Goal: Task Accomplishment & Management: Manage account settings

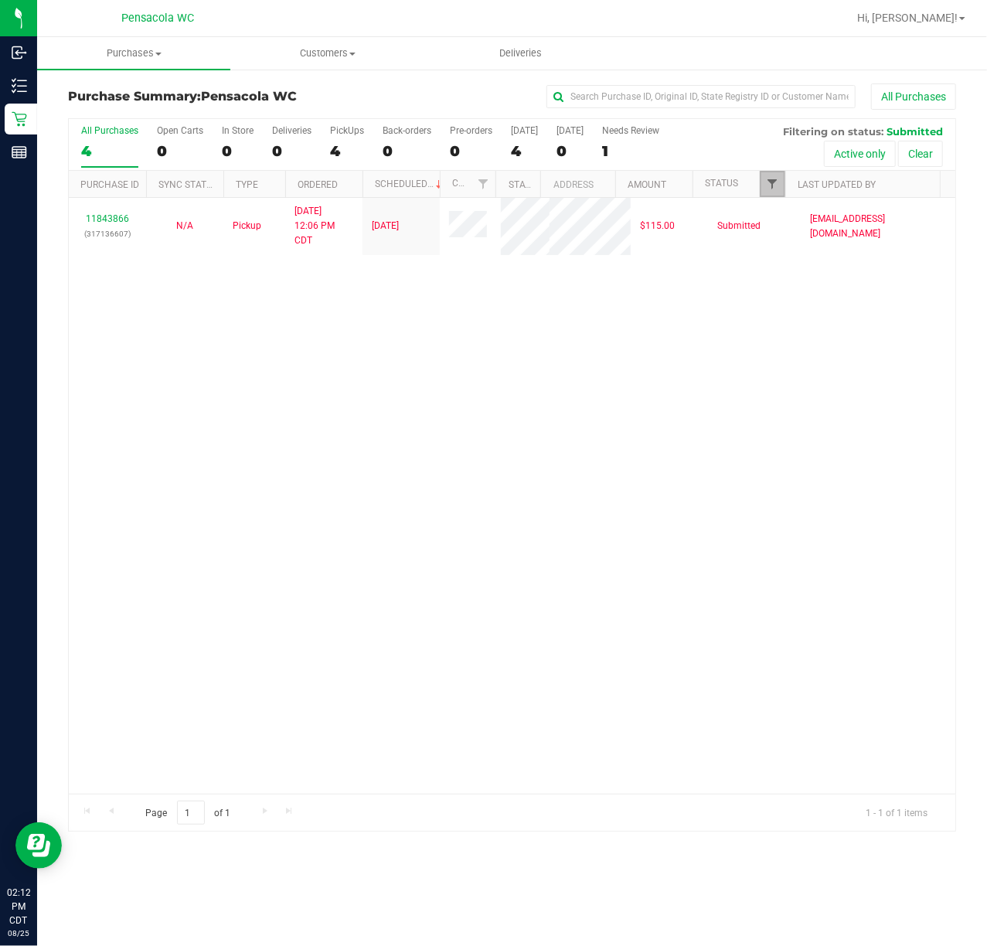
click at [768, 189] on span "Filter" at bounding box center [772, 184] width 12 height 12
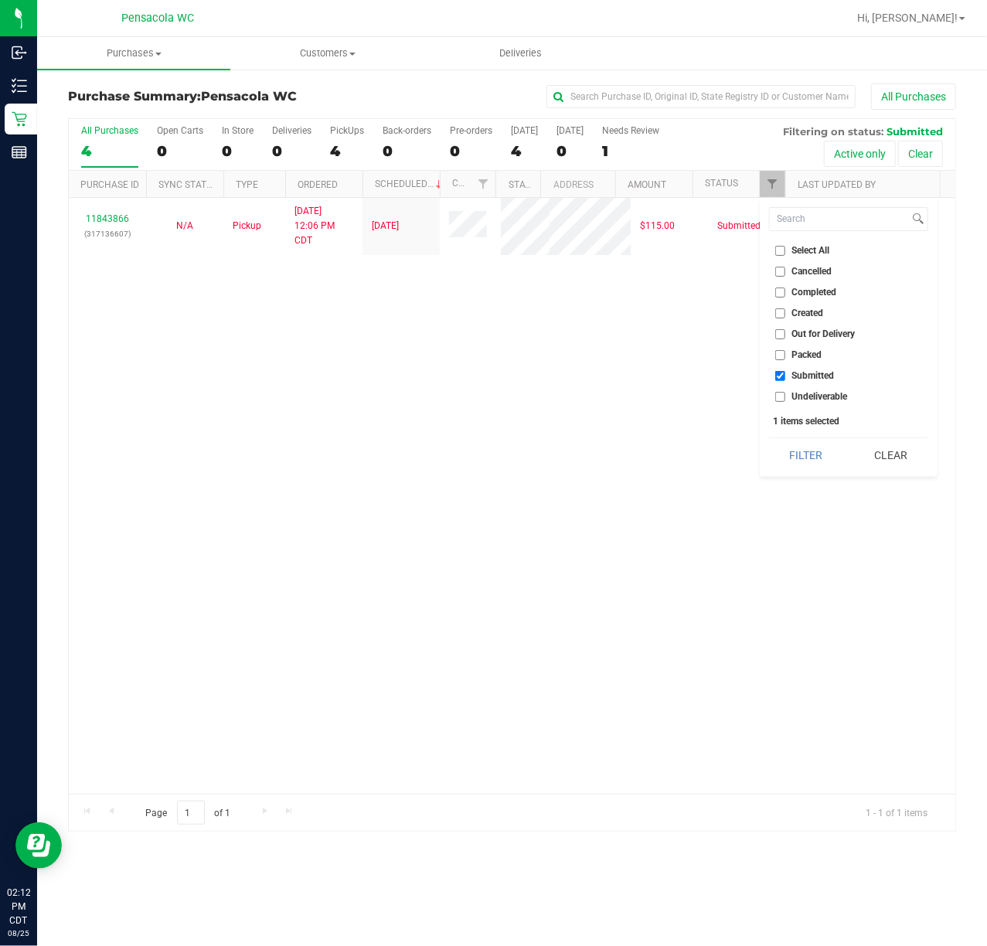
click at [779, 252] on input "Select All" at bounding box center [780, 251] width 10 height 10
checkbox input "true"
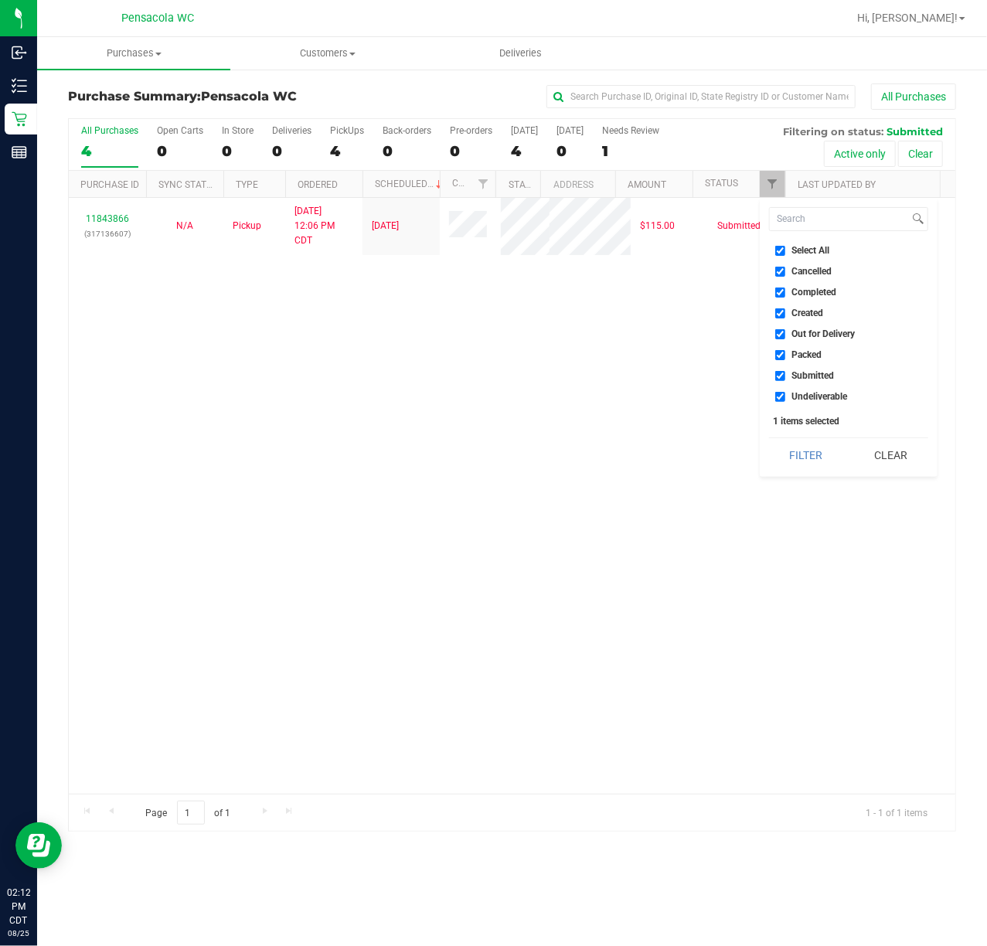
checkbox input "true"
click at [779, 252] on input "Select All" at bounding box center [780, 251] width 10 height 10
checkbox input "false"
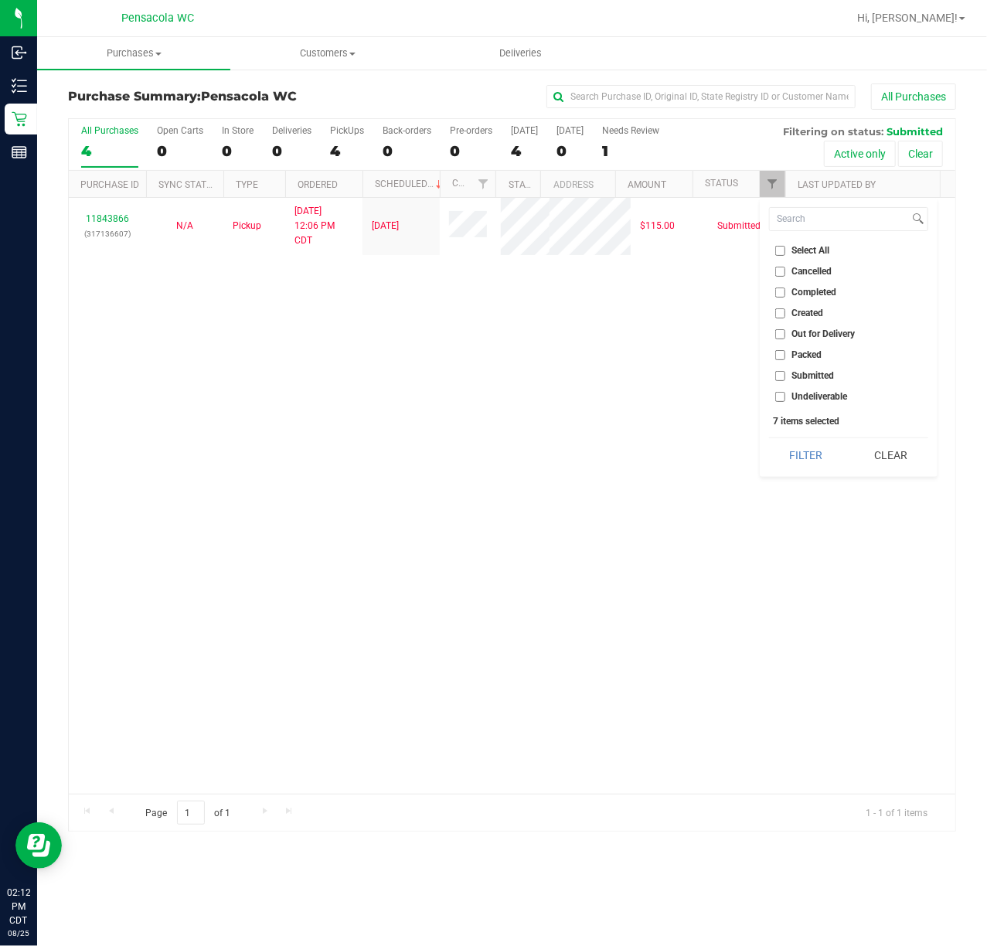
checkbox input "false"
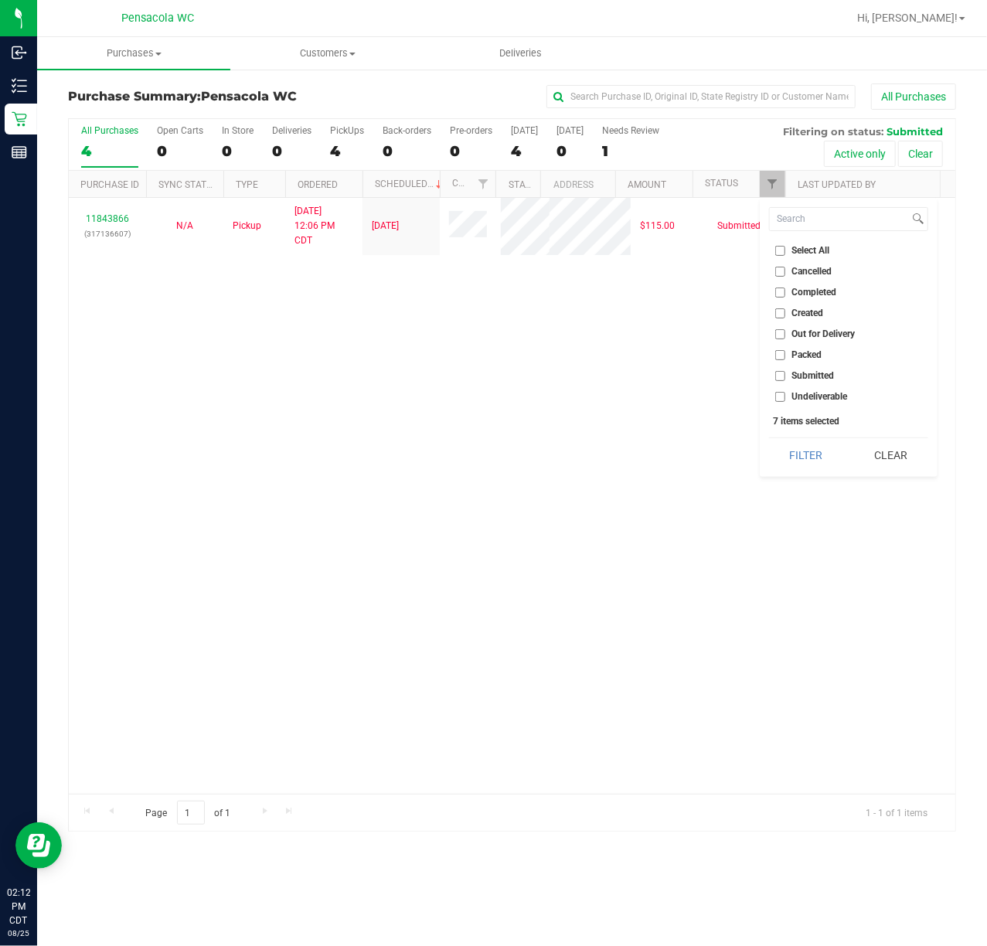
checkbox input "false"
click at [779, 375] on input "Submitted" at bounding box center [780, 376] width 10 height 10
checkbox input "true"
click at [792, 458] on button "Filter" at bounding box center [806, 455] width 74 height 34
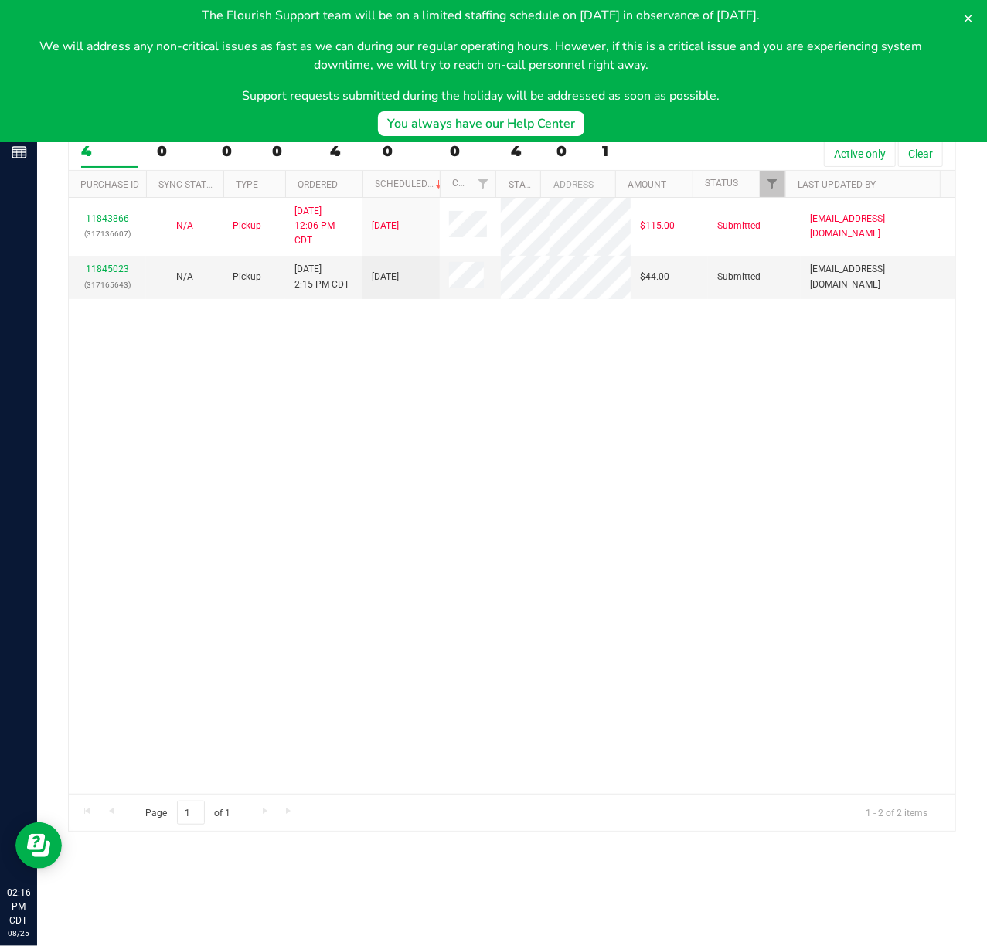
click at [223, 340] on div "11843866 (317136607) N/A Pickup 8/25/2025 12:06 PM CDT 8/25/2025 $115.00 Submit…" at bounding box center [512, 496] width 887 height 596
click at [94, 267] on link "11845023" at bounding box center [107, 269] width 43 height 11
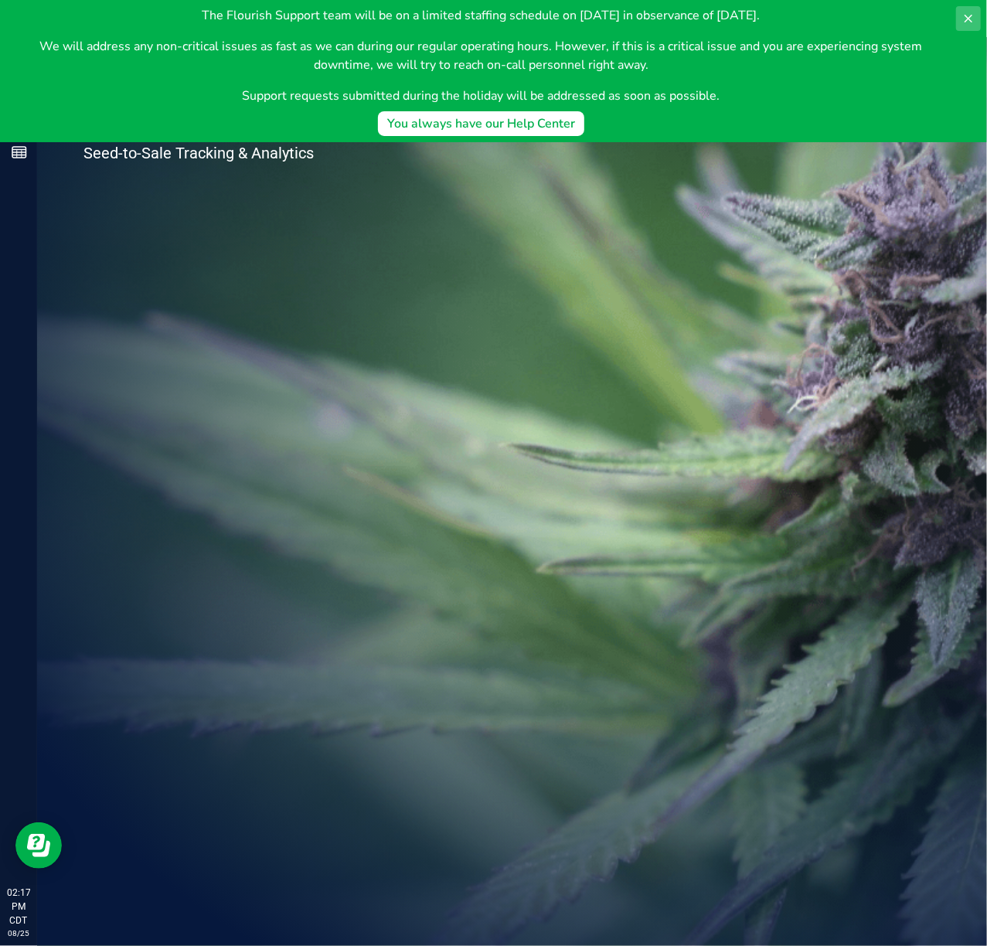
click at [965, 15] on icon at bounding box center [968, 18] width 12 height 12
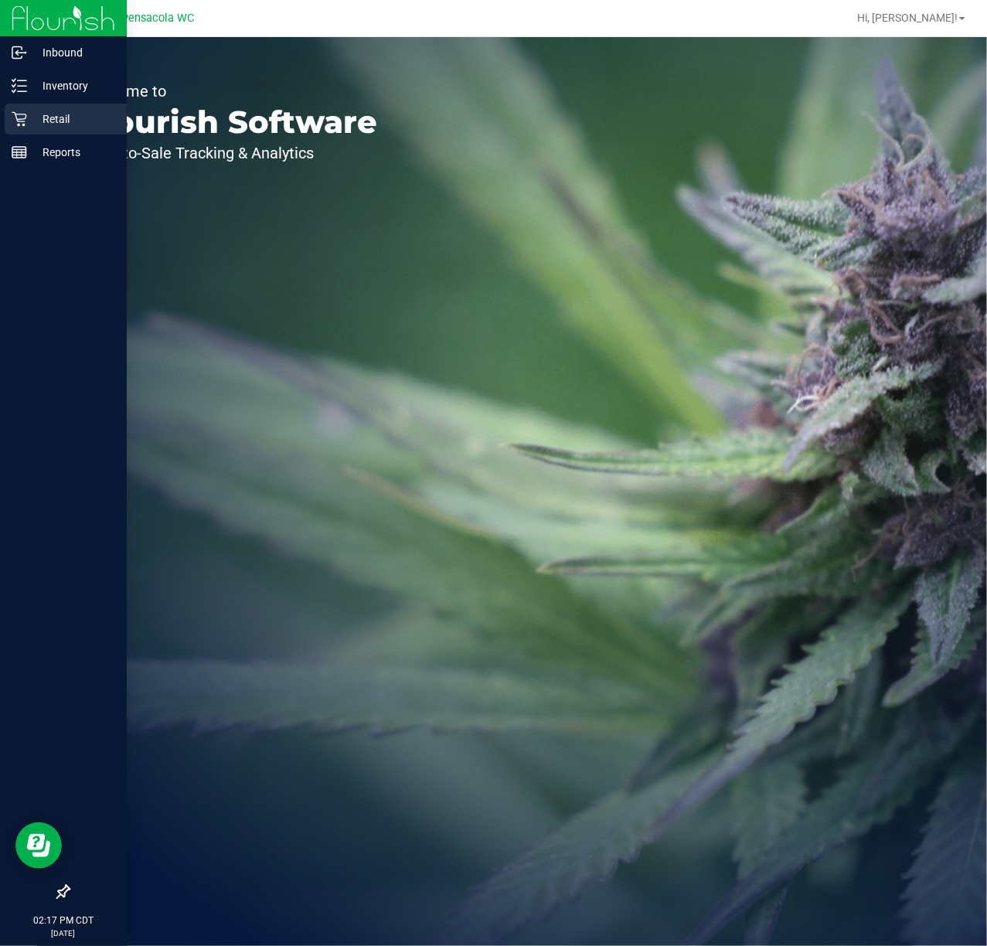
click at [40, 128] on div "Retail" at bounding box center [66, 119] width 122 height 31
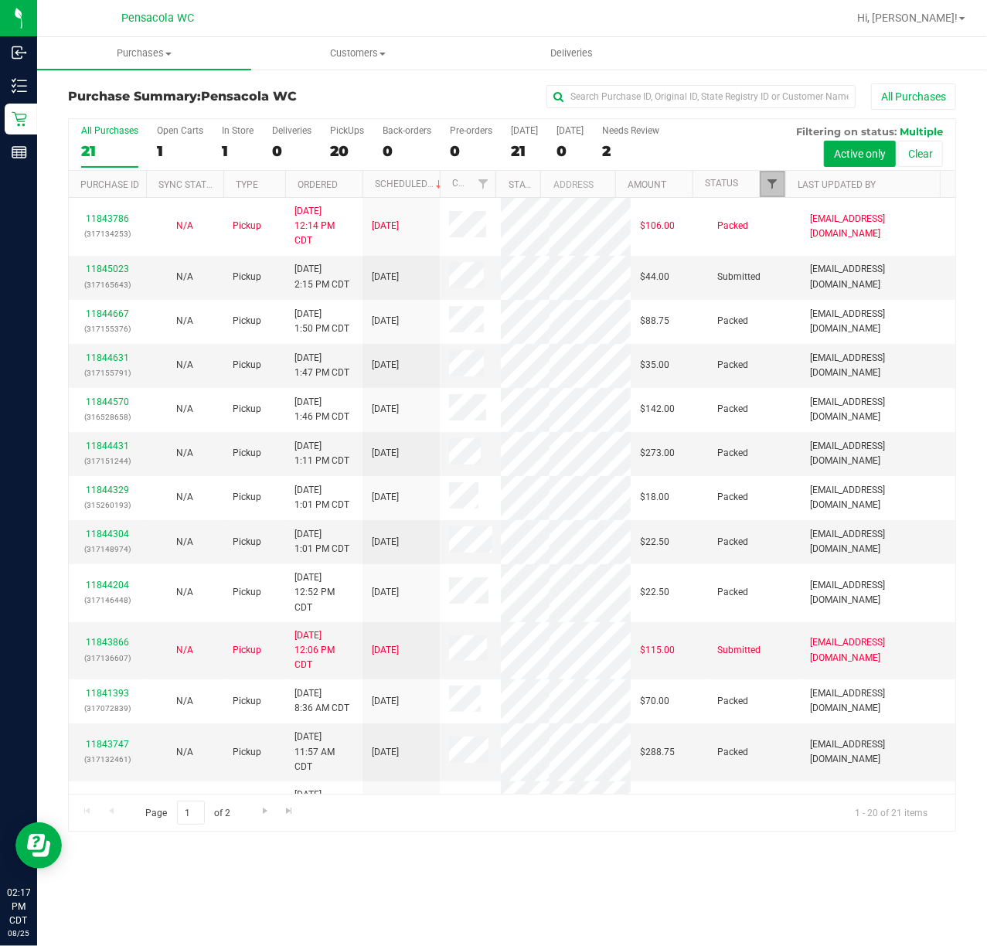
click at [777, 189] on span "Filter" at bounding box center [772, 184] width 12 height 12
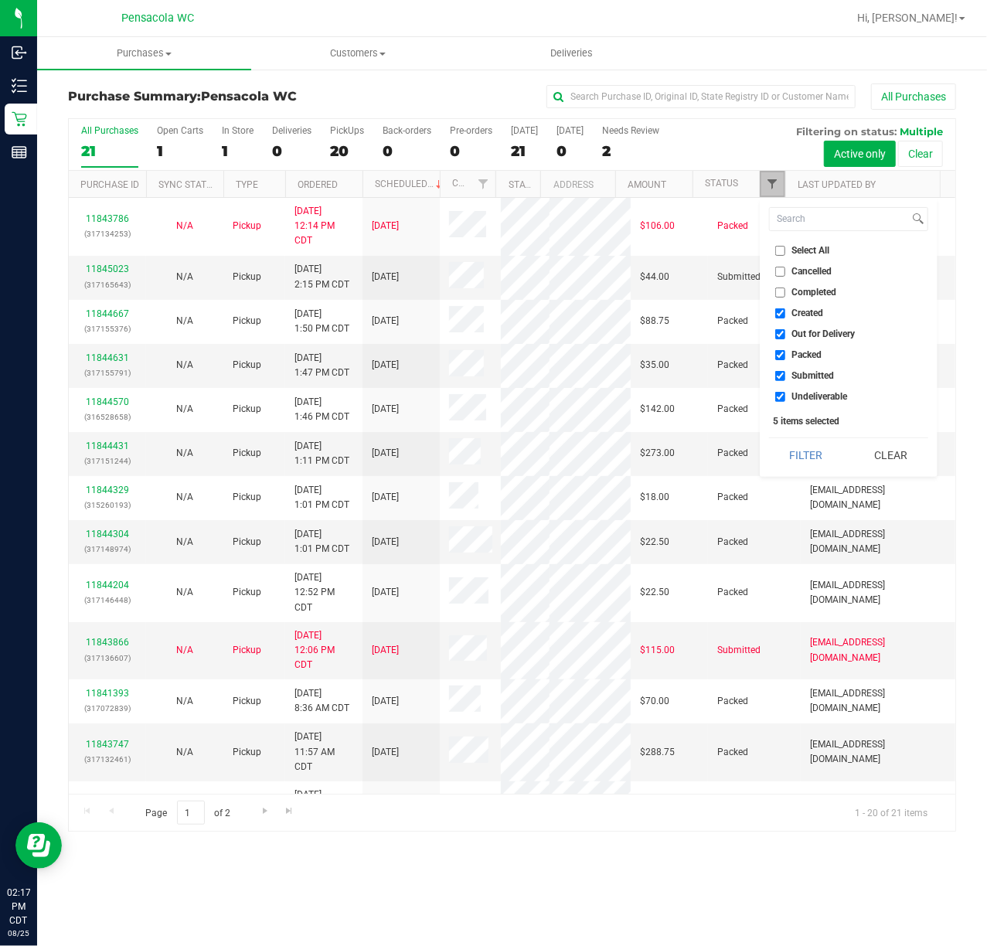
click at [777, 189] on span "Filter" at bounding box center [772, 184] width 12 height 12
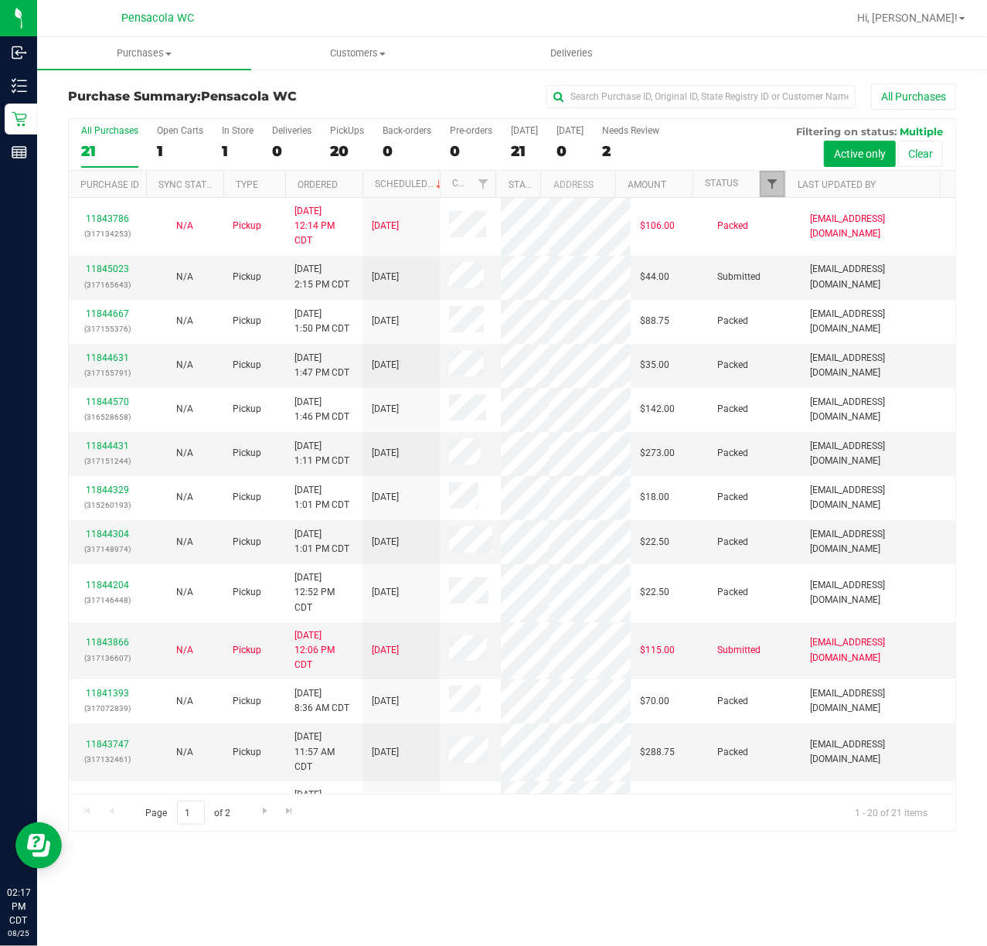
click at [777, 189] on span "Filter" at bounding box center [772, 184] width 12 height 12
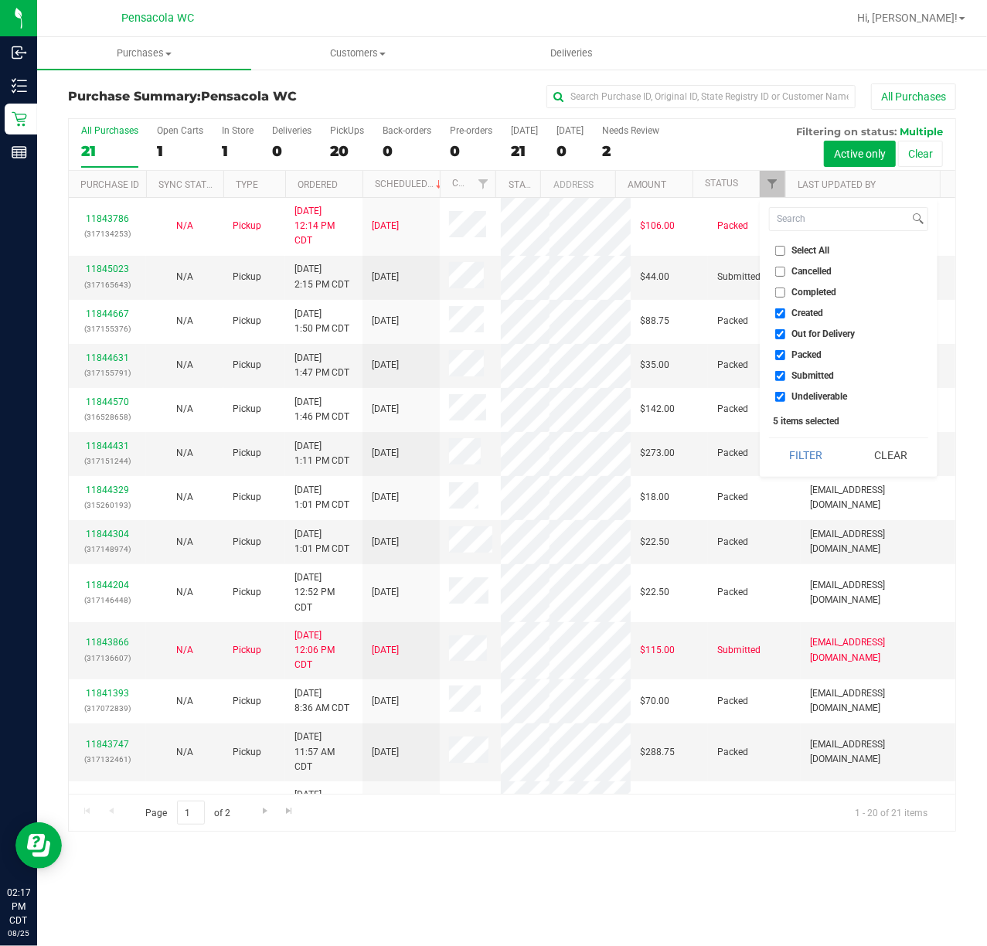
click at [775, 254] on input "Select All" at bounding box center [780, 251] width 10 height 10
checkbox input "true"
click at [775, 250] on input "Select All" at bounding box center [780, 251] width 10 height 10
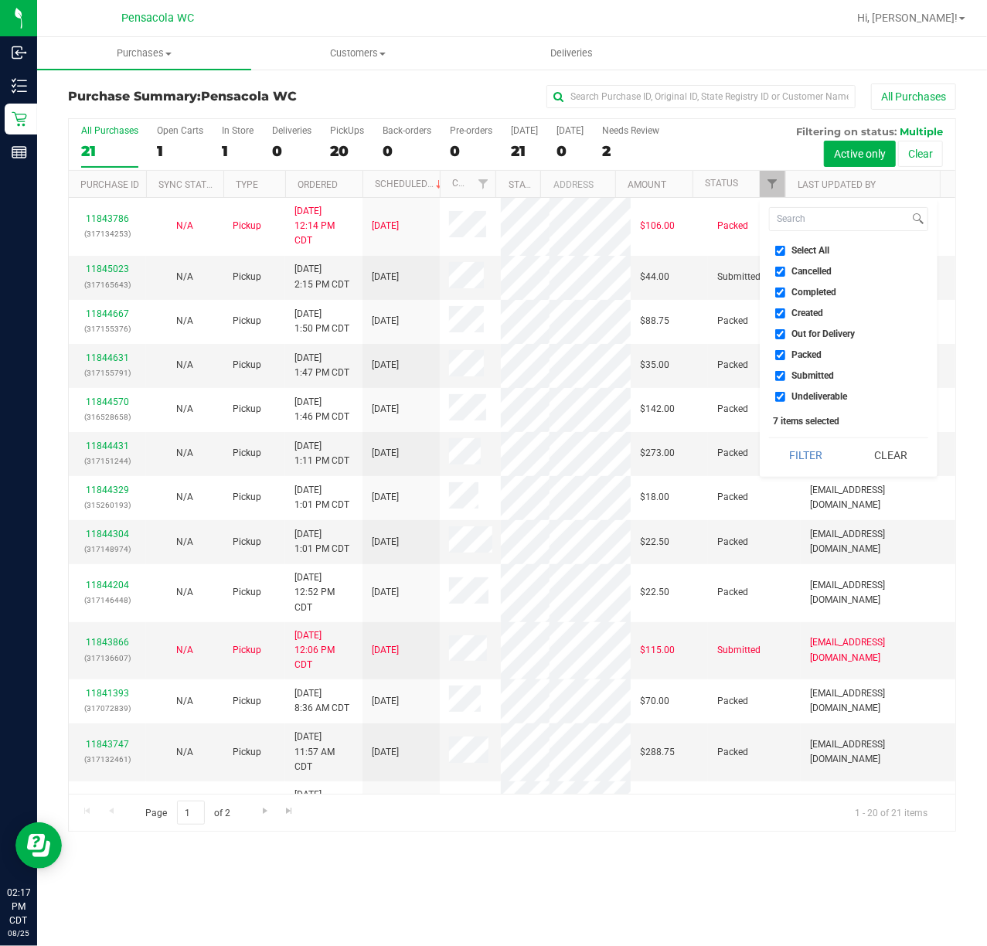
checkbox input "false"
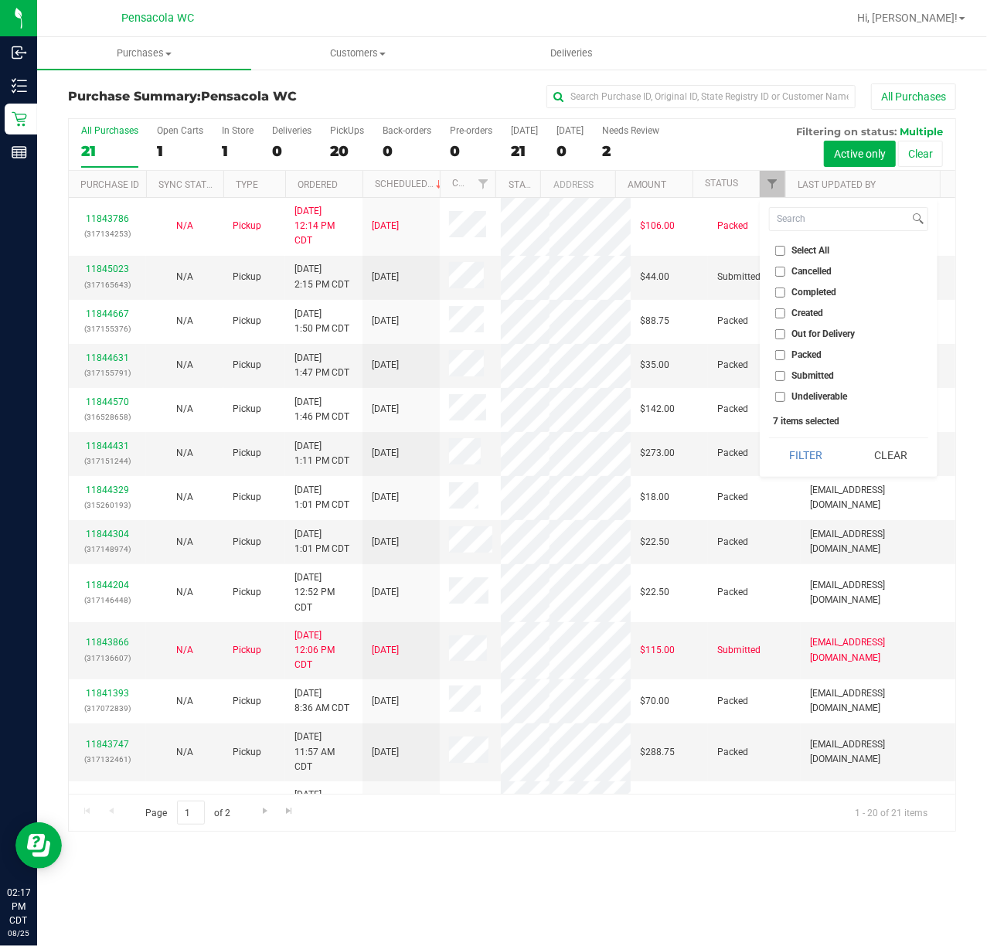
checkbox input "false"
click at [784, 371] on input "Submitted" at bounding box center [780, 376] width 10 height 10
checkbox input "true"
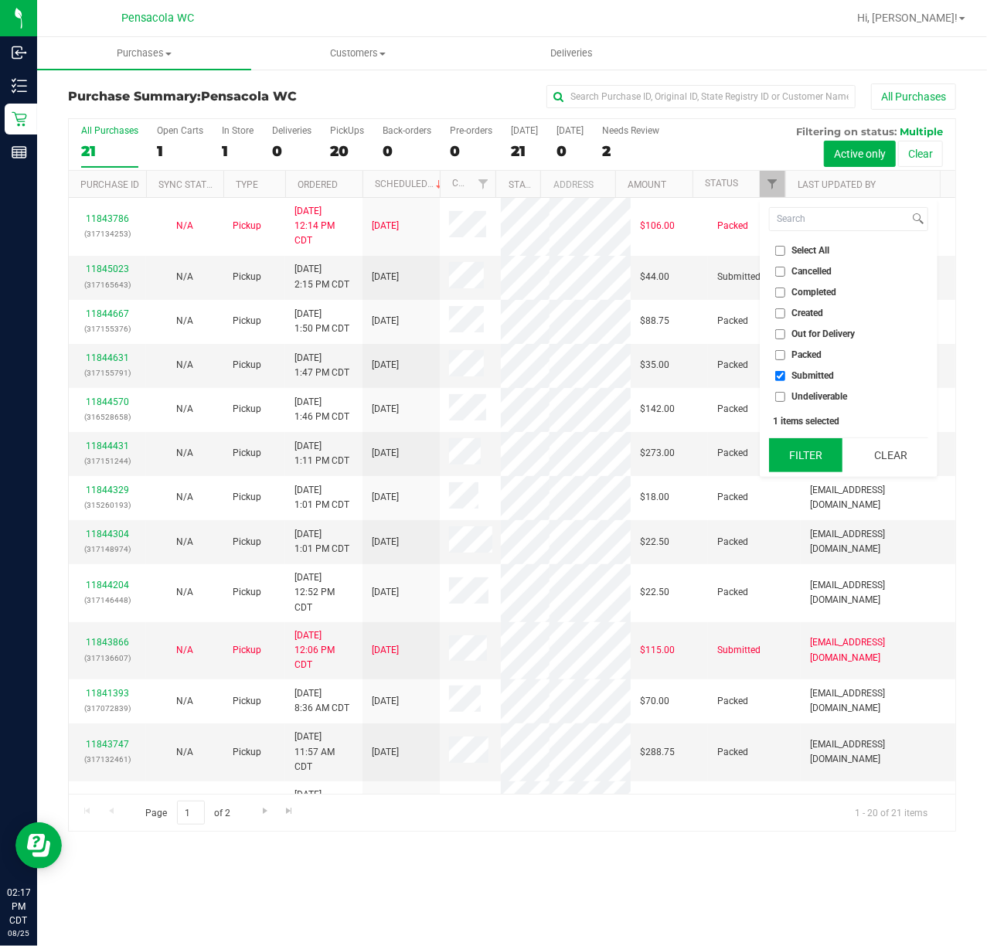
click at [786, 443] on button "Filter" at bounding box center [806, 455] width 74 height 34
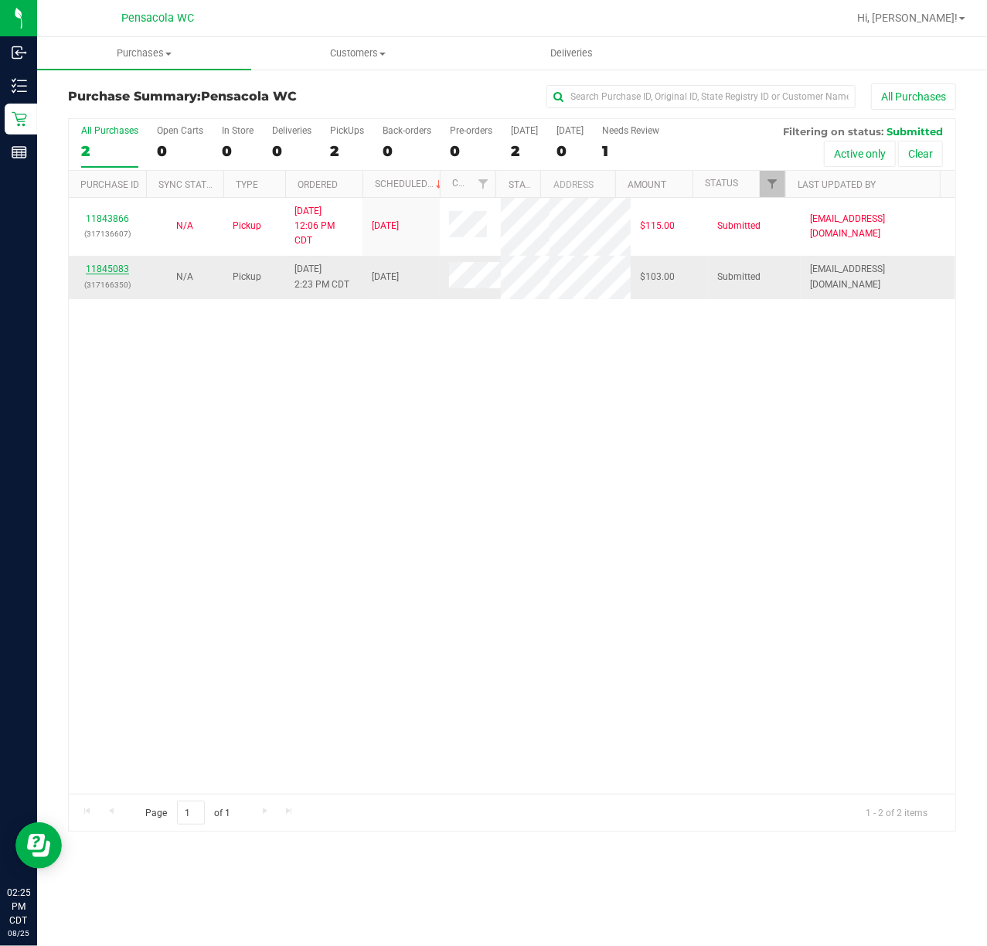
click at [108, 267] on link "11845083" at bounding box center [107, 269] width 43 height 11
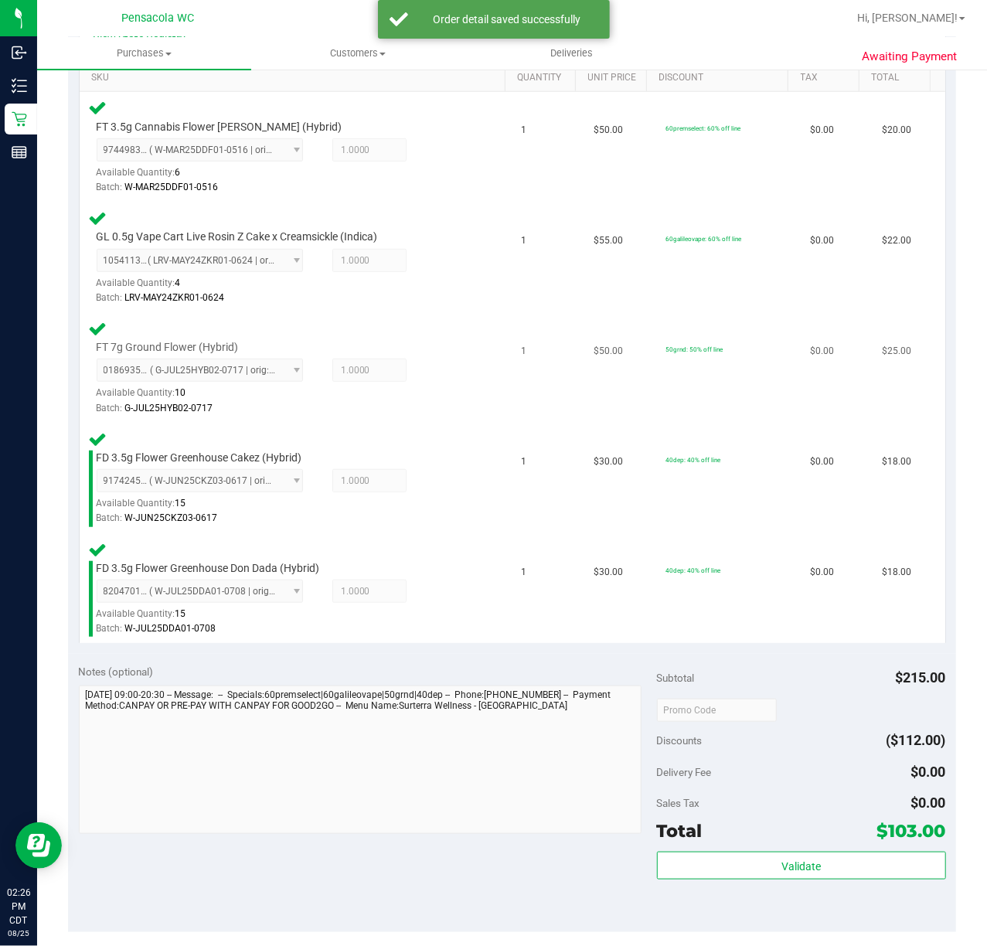
scroll to position [412, 0]
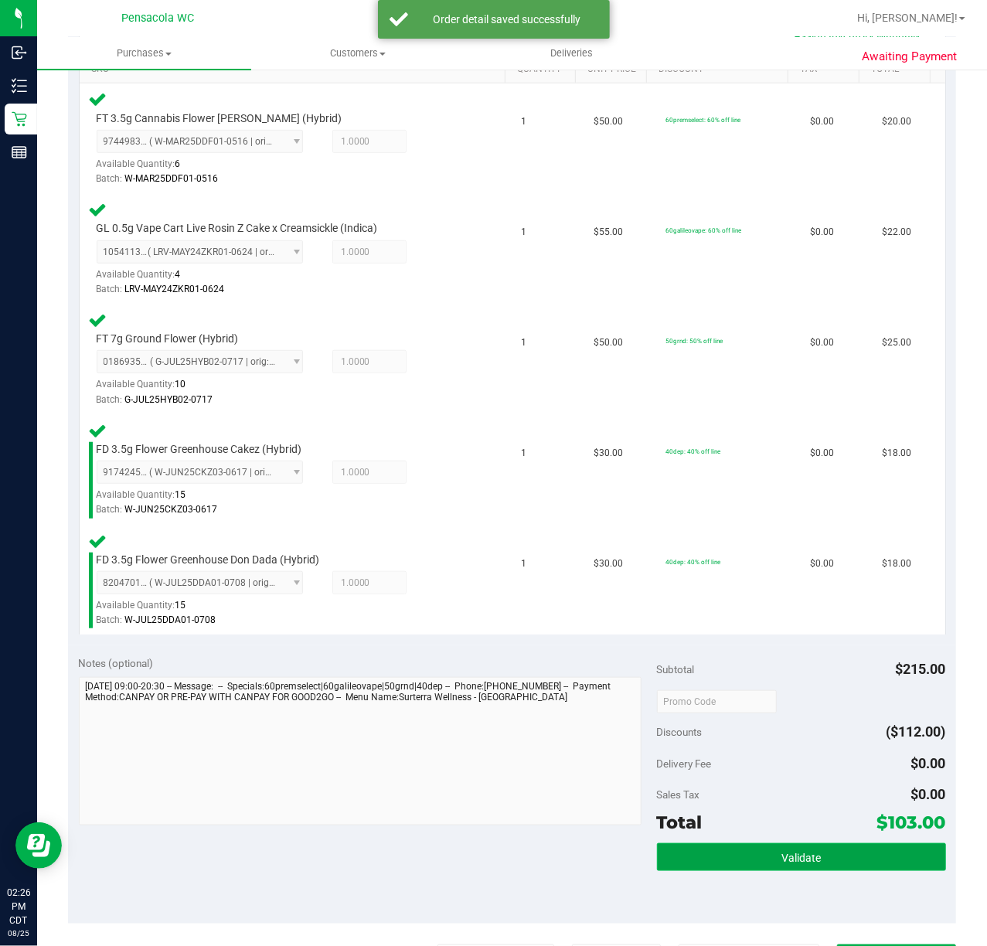
click at [720, 852] on button "Validate" at bounding box center [801, 857] width 289 height 28
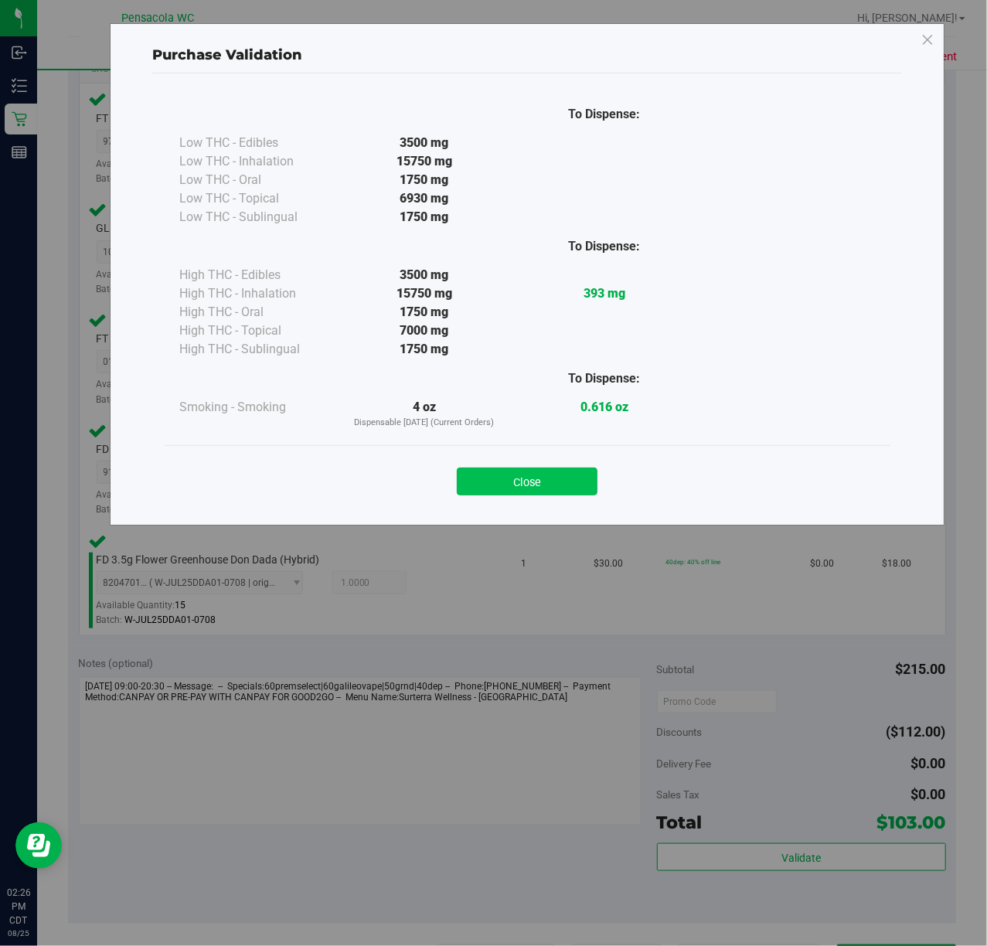
click at [536, 481] on button "Close" at bounding box center [527, 482] width 141 height 28
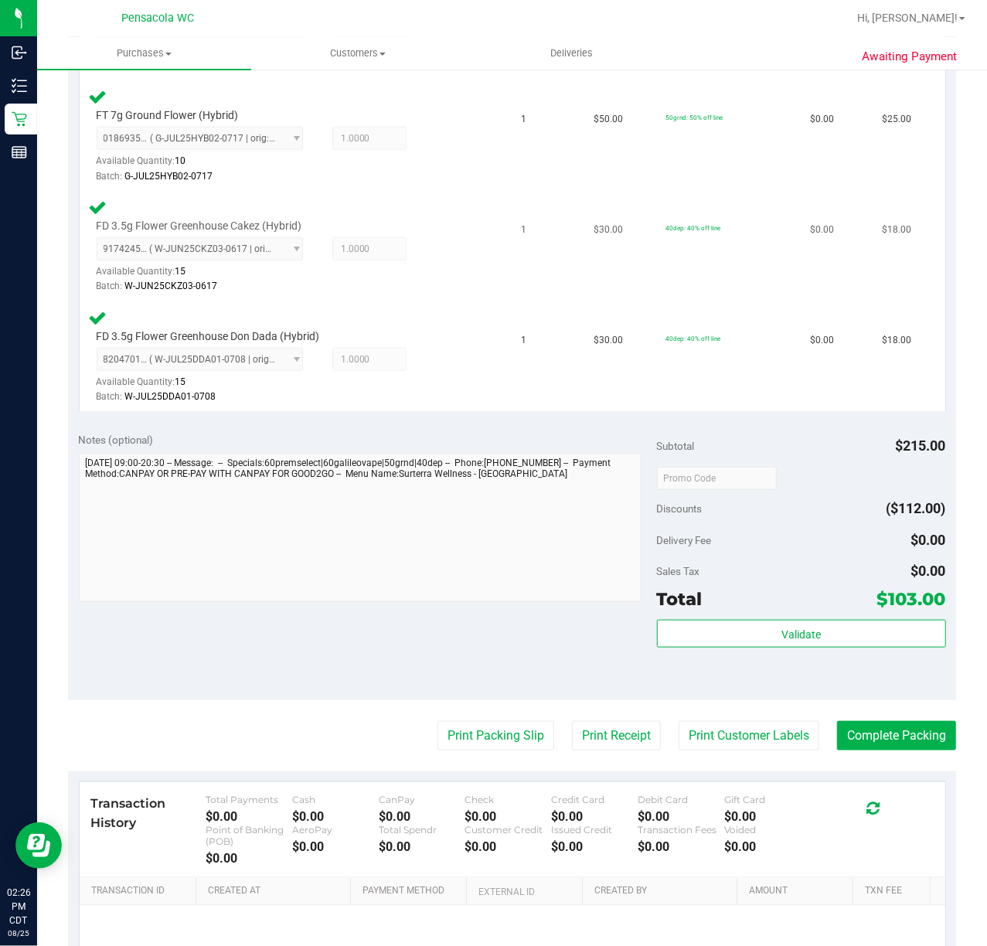
scroll to position [792, 0]
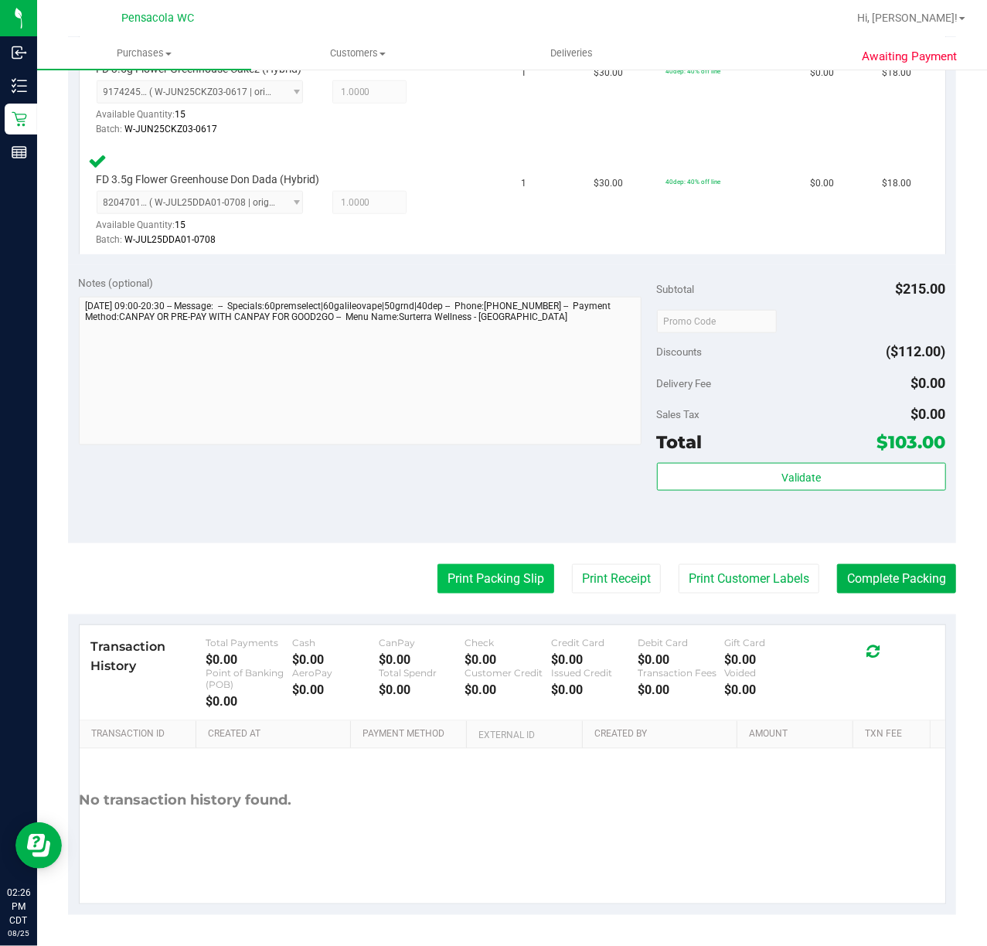
click at [477, 567] on button "Print Packing Slip" at bounding box center [495, 578] width 117 height 29
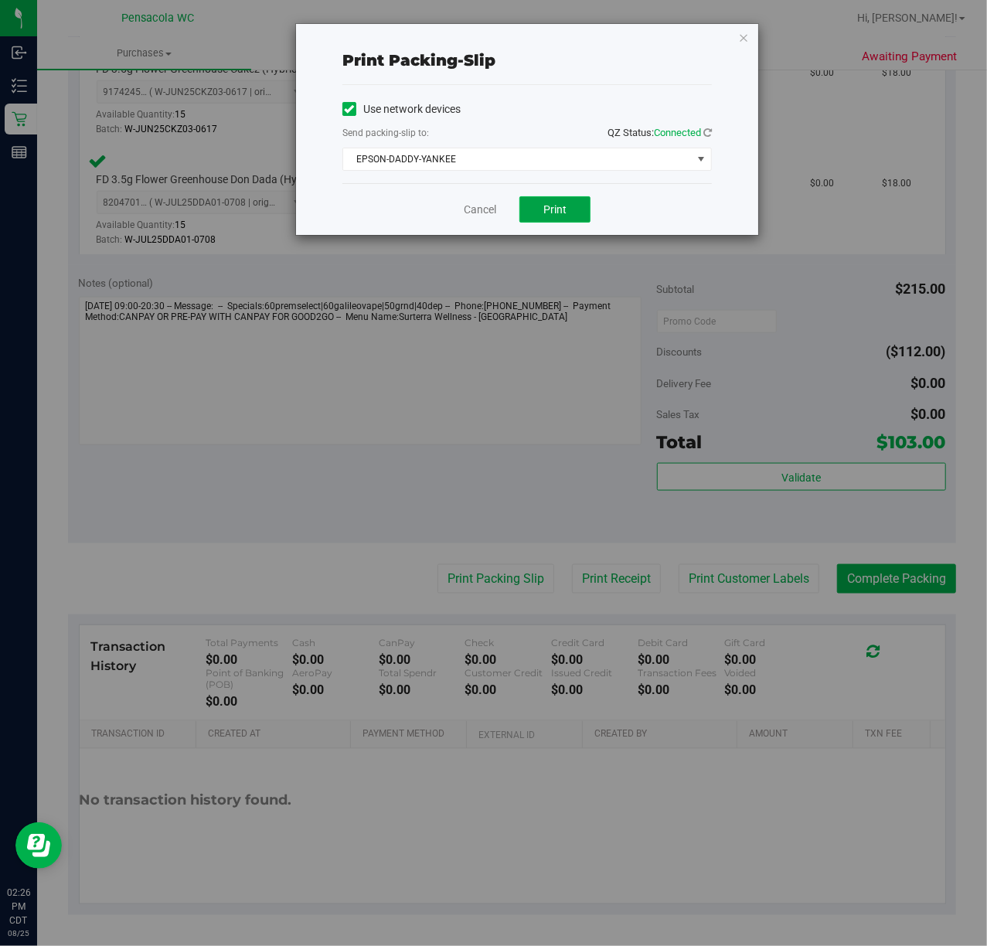
click at [553, 209] on span "Print" at bounding box center [554, 209] width 23 height 12
click at [739, 35] on icon "button" at bounding box center [743, 37] width 11 height 19
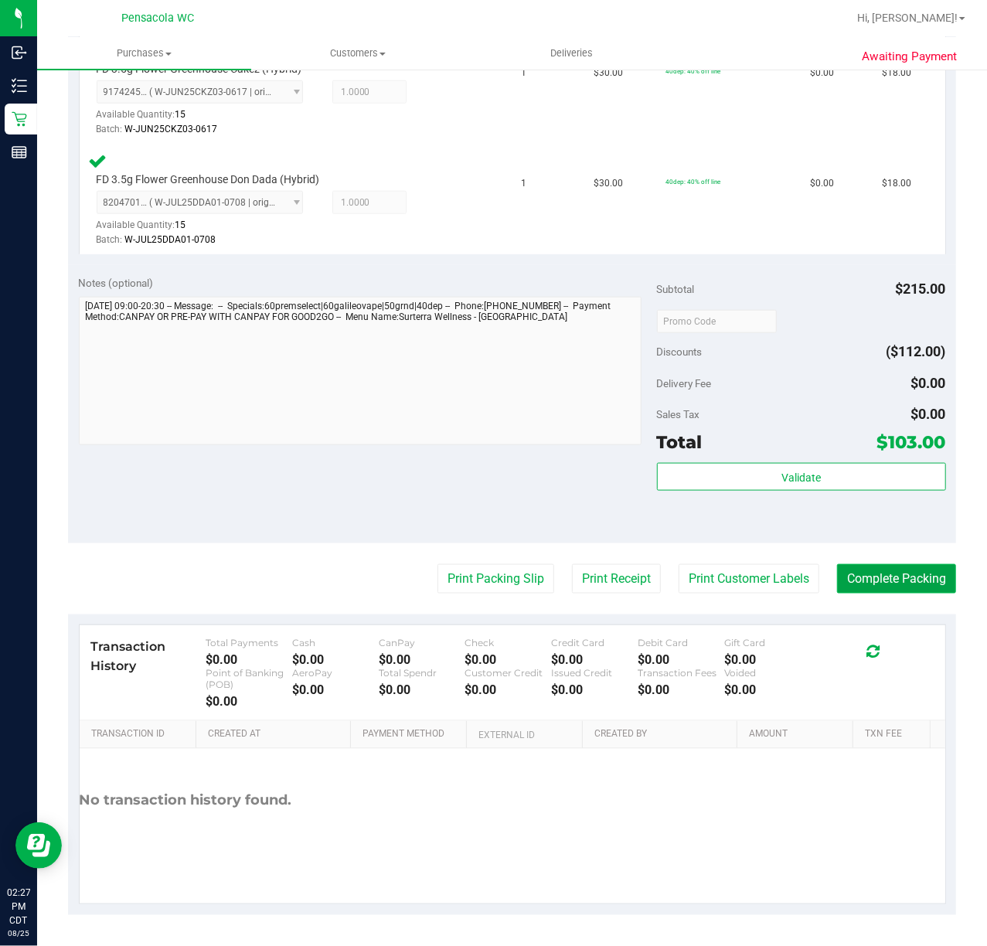
click at [880, 574] on button "Complete Packing" at bounding box center [896, 578] width 119 height 29
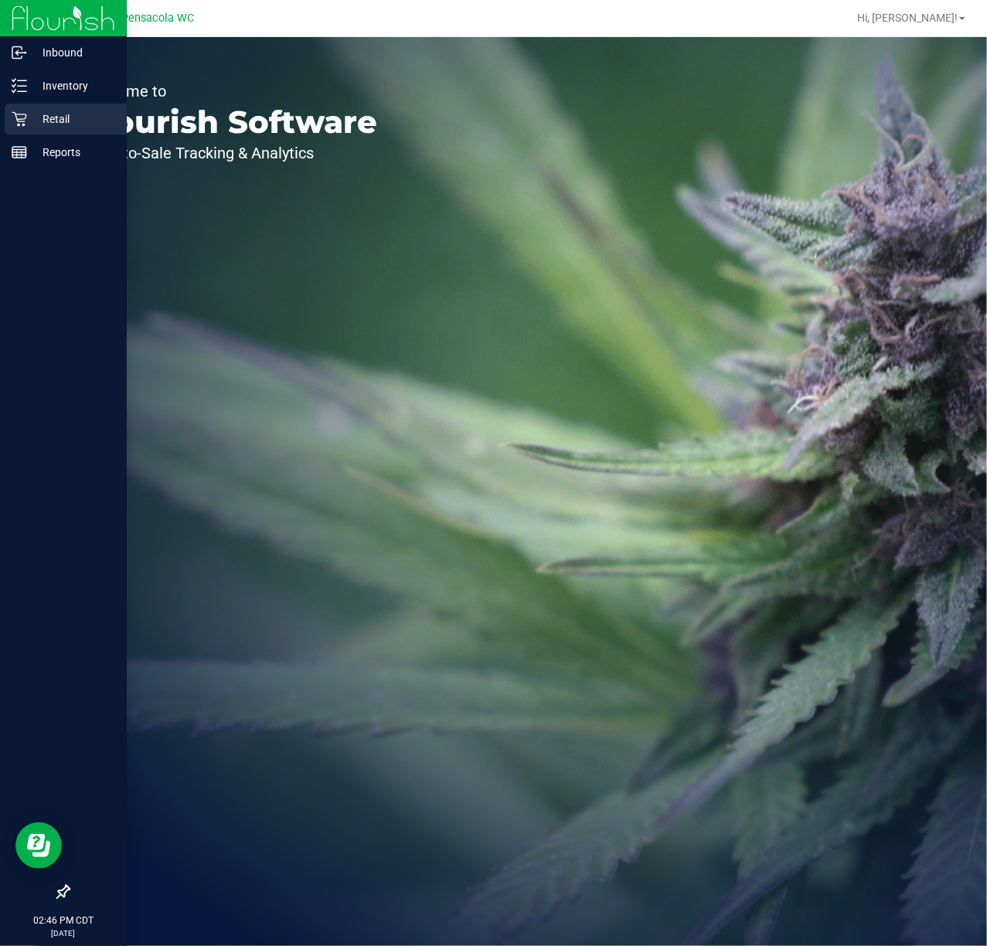
drag, startPoint x: 42, startPoint y: 113, endPoint x: 49, endPoint y: 114, distance: 7.9
click at [42, 113] on p "Retail" at bounding box center [73, 119] width 93 height 19
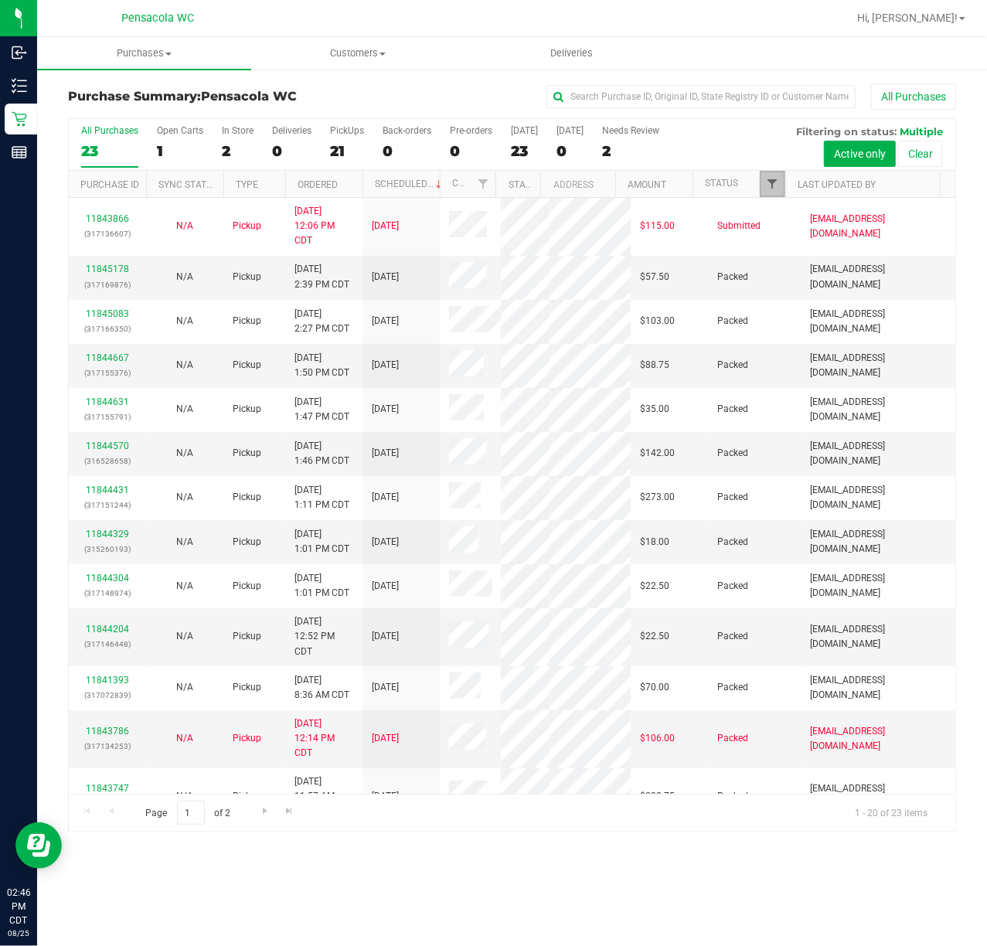
click at [767, 180] on span "Filter" at bounding box center [772, 184] width 12 height 12
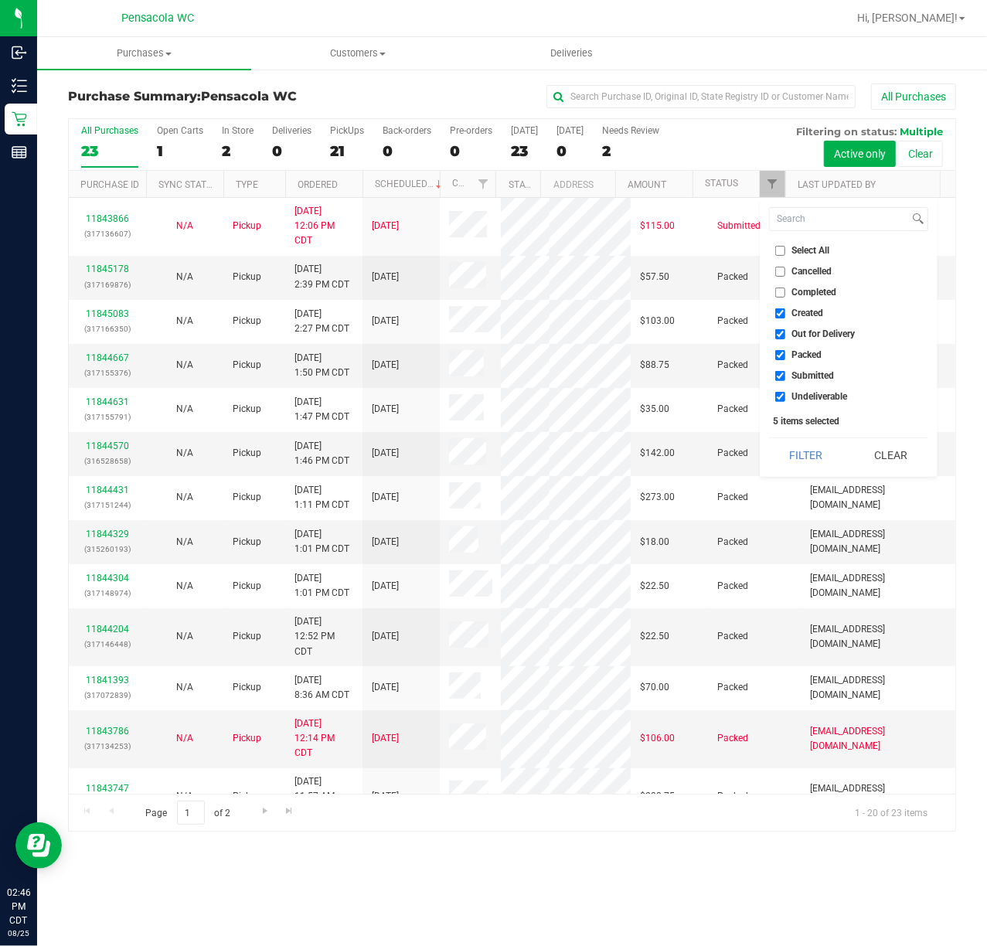
click at [775, 251] on input "Select All" at bounding box center [780, 251] width 10 height 10
checkbox input "true"
click at [775, 251] on input "Select All" at bounding box center [780, 251] width 10 height 10
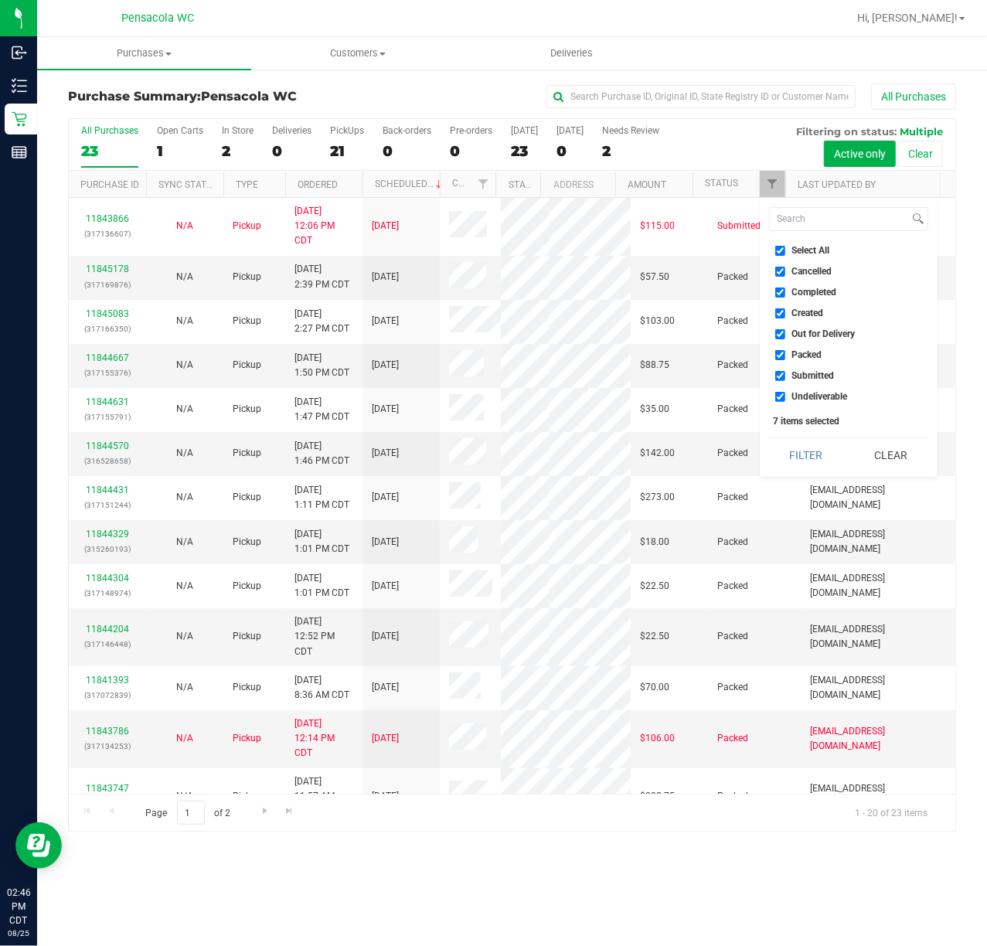
checkbox input "false"
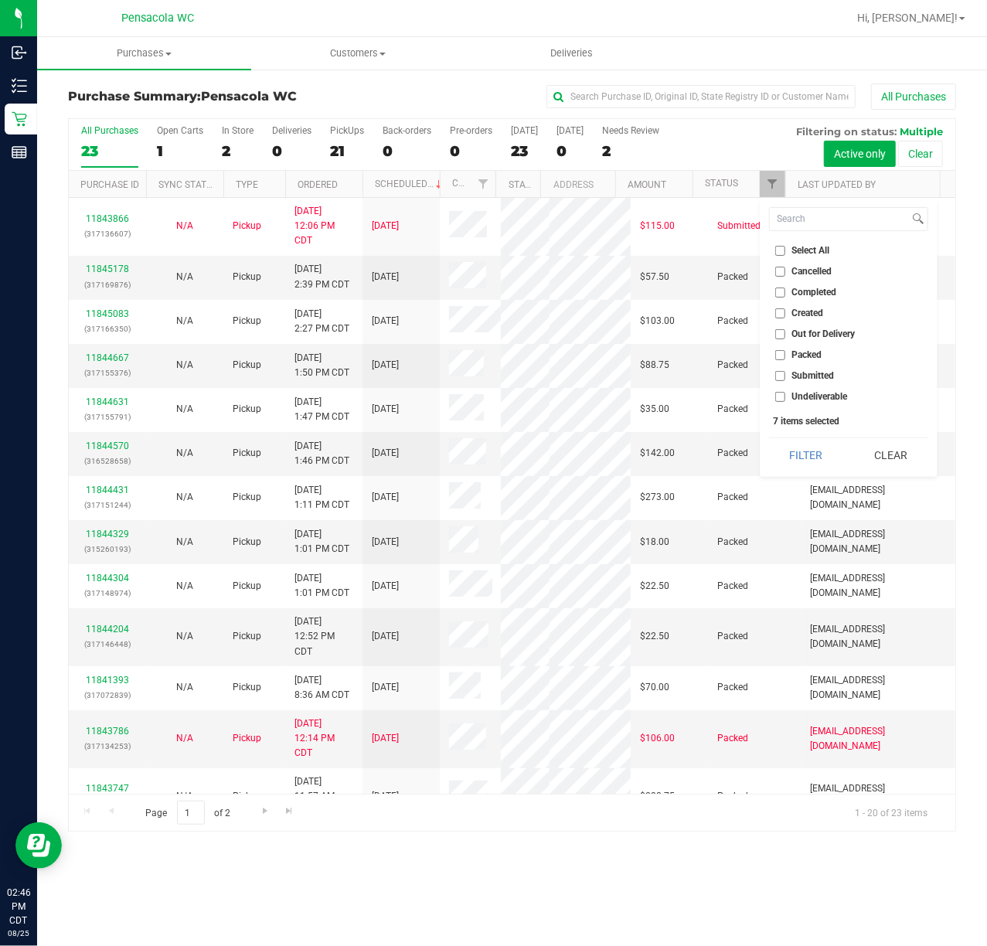
checkbox input "false"
click at [779, 380] on input "Submitted" at bounding box center [780, 376] width 10 height 10
checkbox input "true"
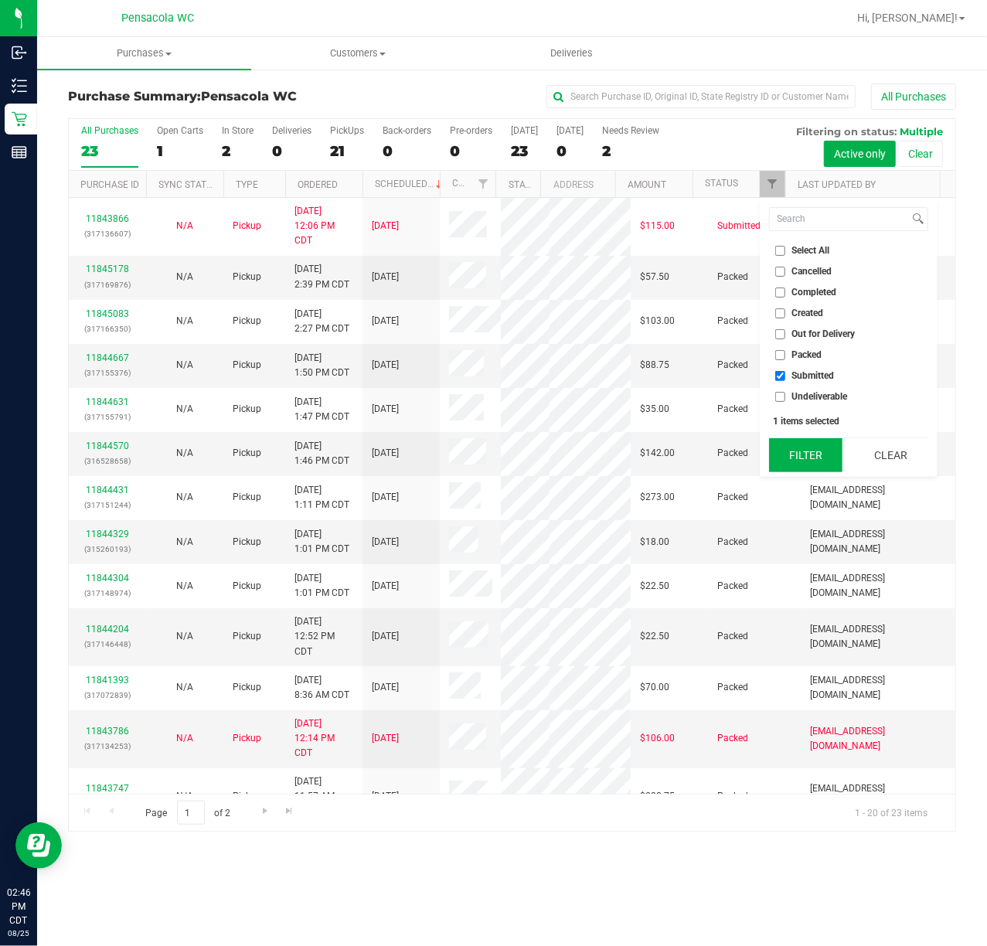
click at [802, 443] on button "Filter" at bounding box center [806, 455] width 74 height 34
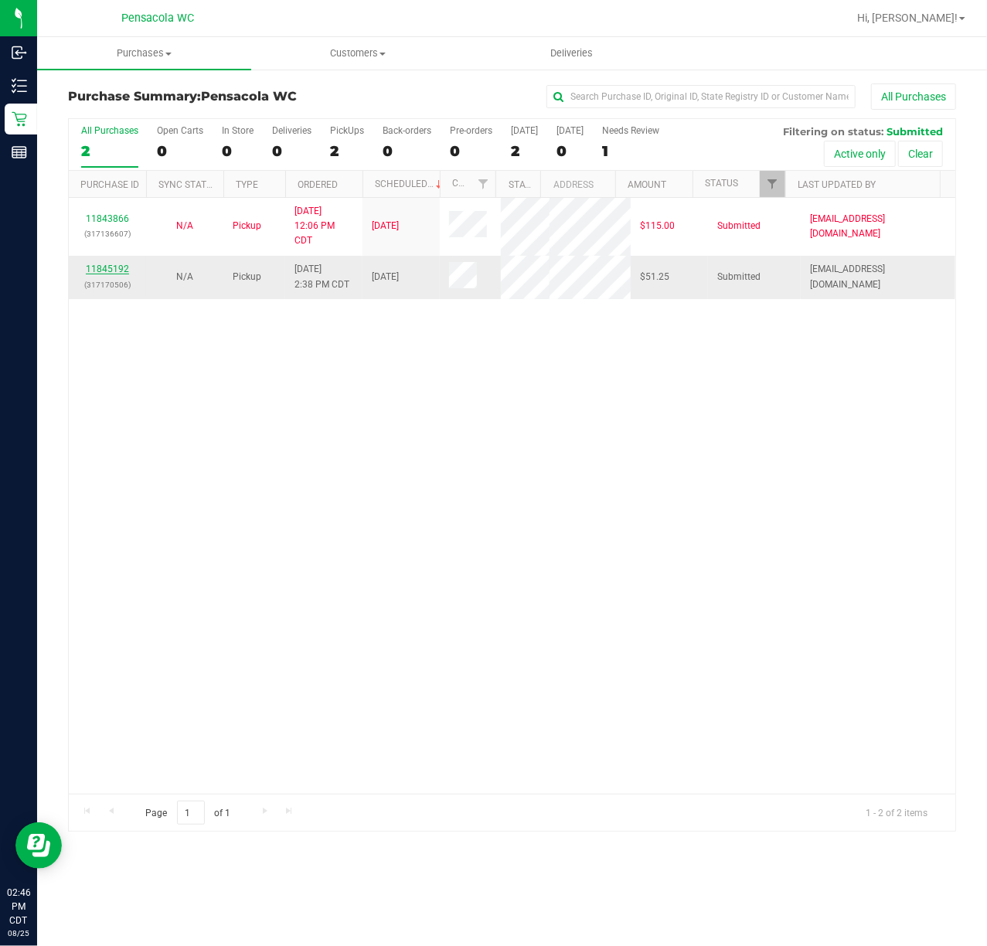
click at [107, 266] on link "11845192" at bounding box center [107, 269] width 43 height 11
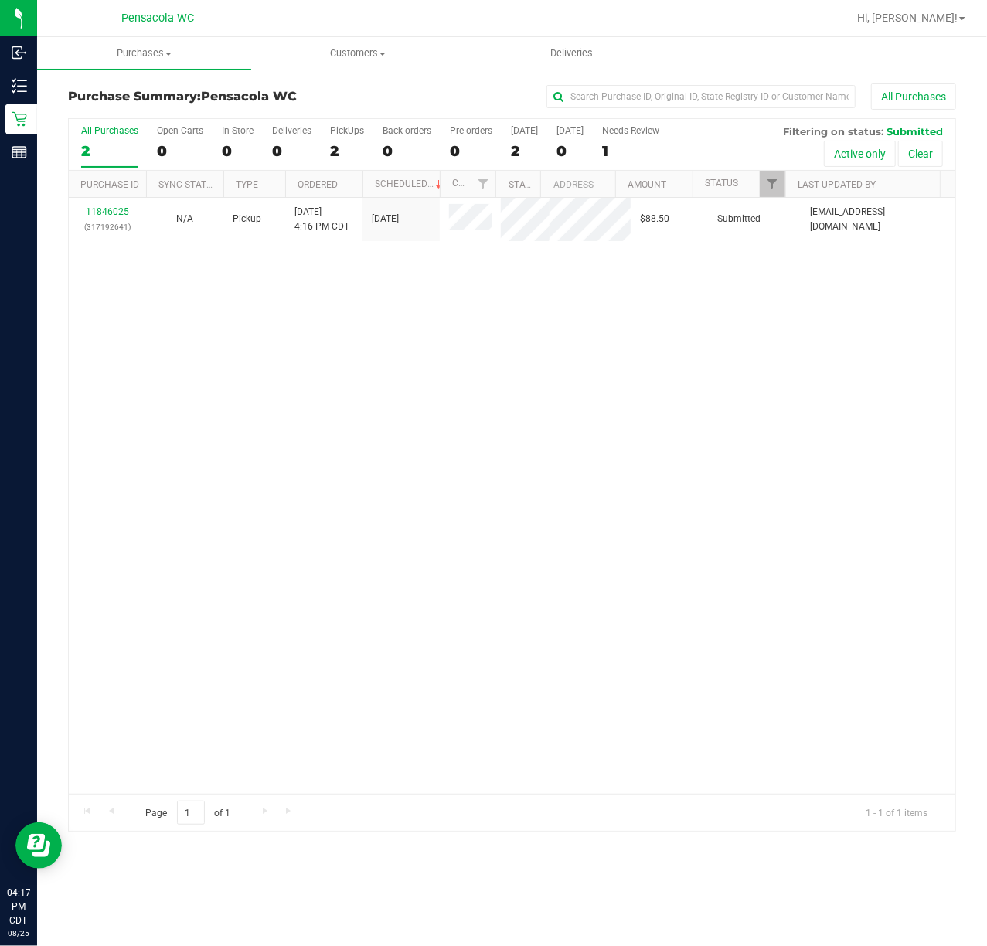
click at [458, 436] on div "11846025 (317192641) N/A Pickup 8/25/2025 4:16 PM CDT 8/25/2025 $88.50 Submitte…" at bounding box center [512, 496] width 887 height 596
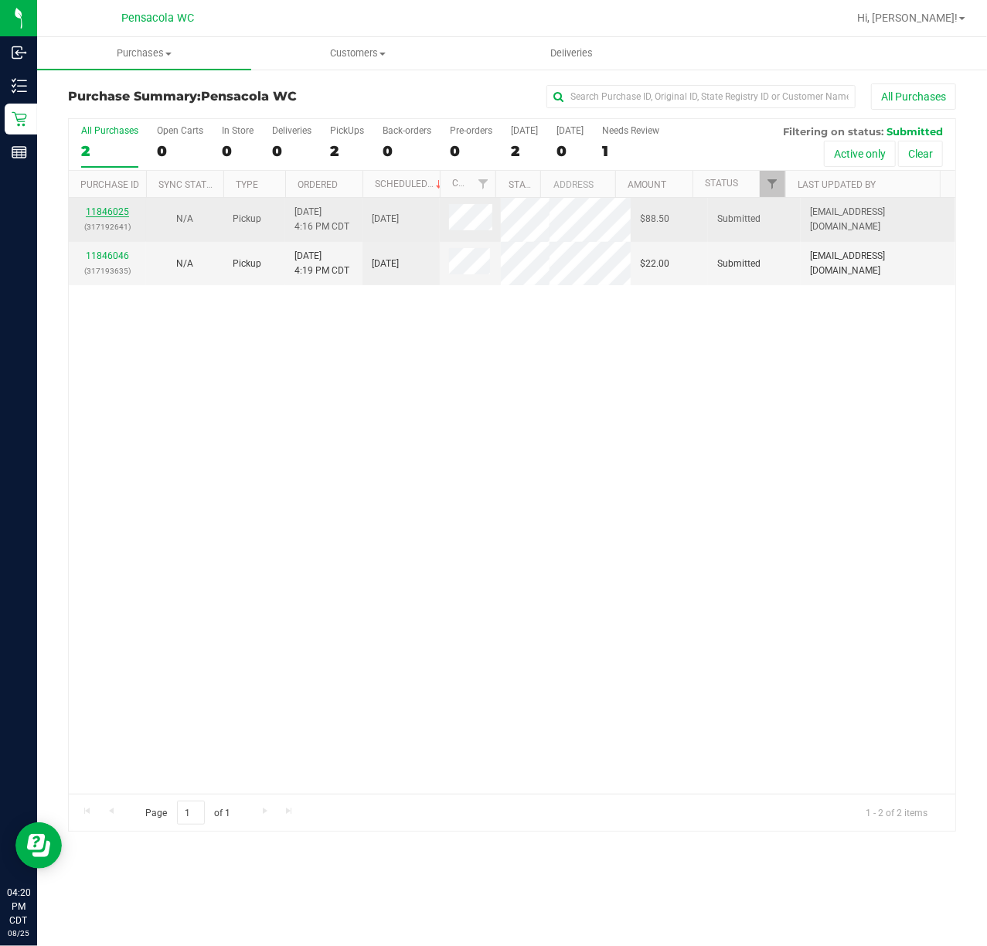
click at [108, 215] on link "11846025" at bounding box center [107, 211] width 43 height 11
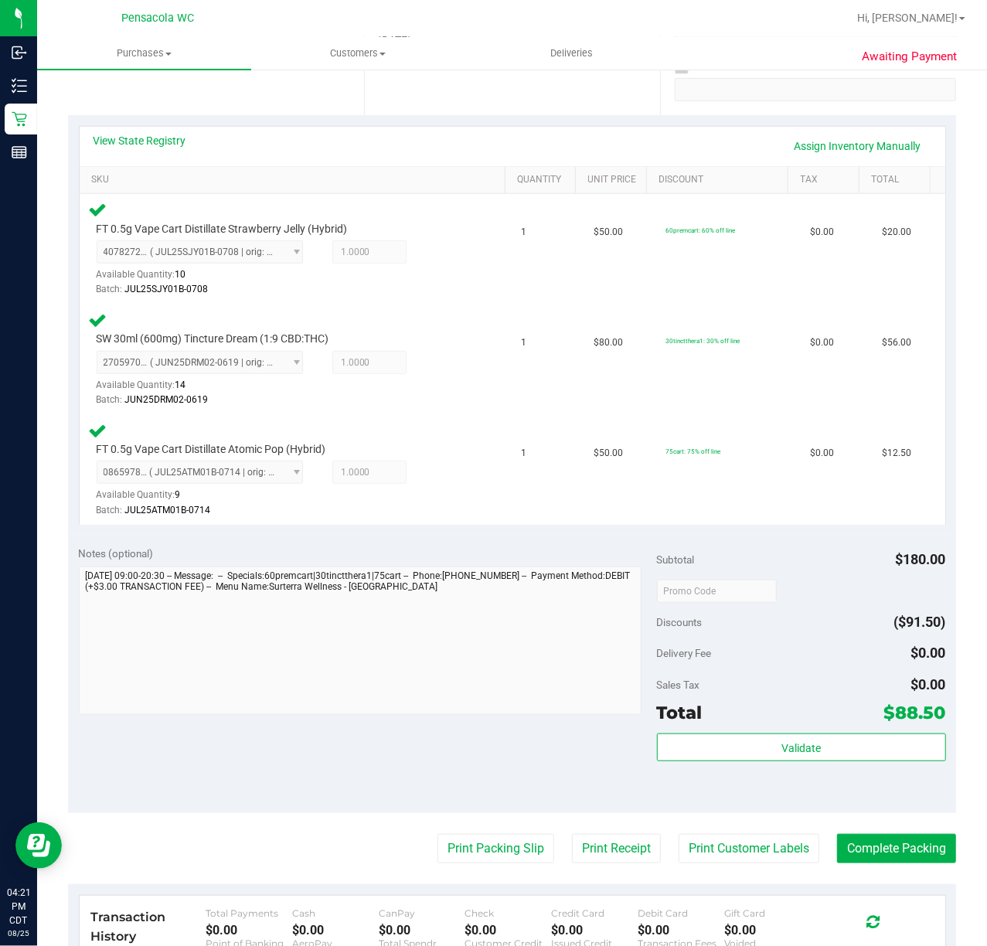
scroll to position [515, 0]
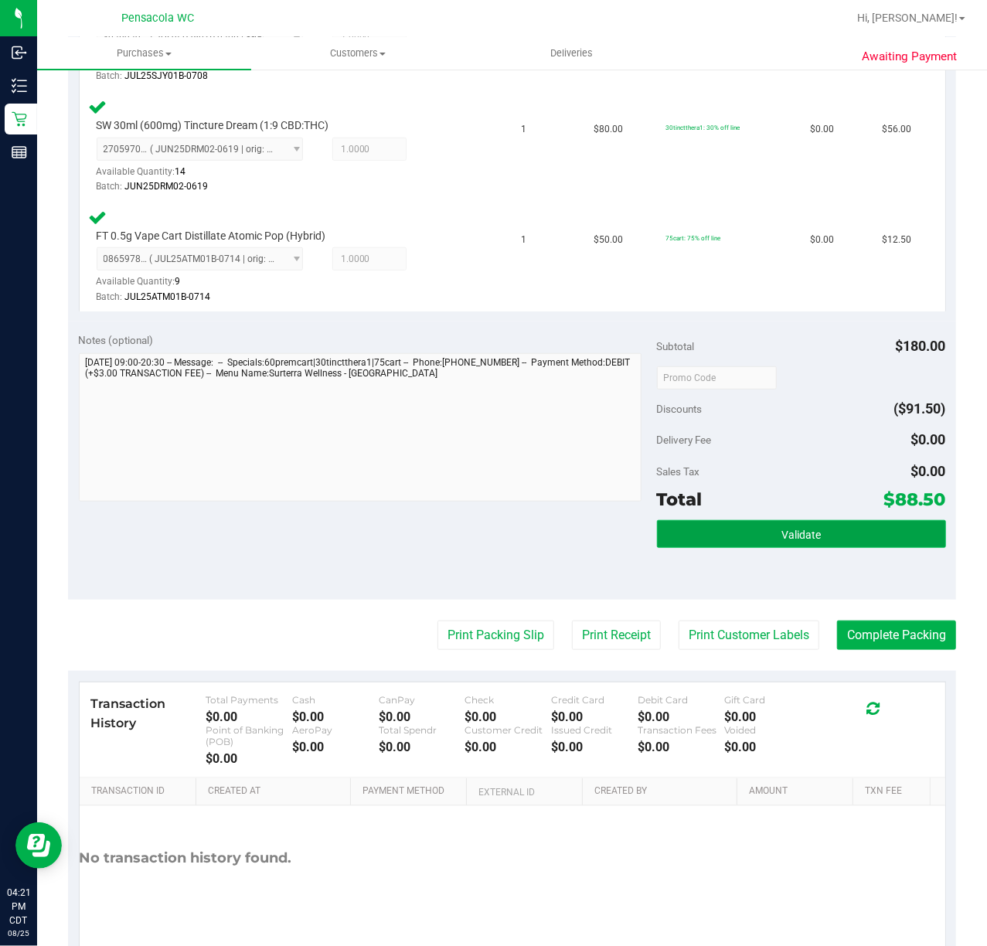
click at [706, 533] on button "Validate" at bounding box center [801, 534] width 289 height 28
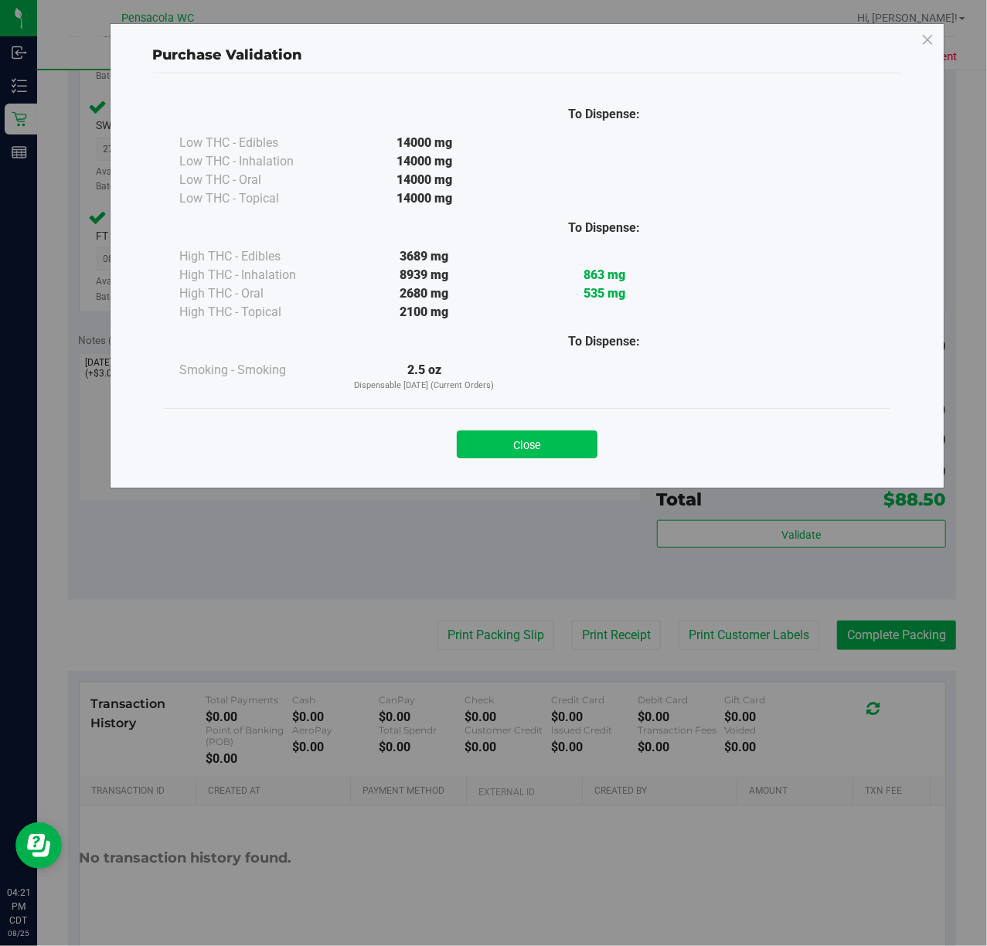
click at [495, 443] on button "Close" at bounding box center [527, 445] width 141 height 28
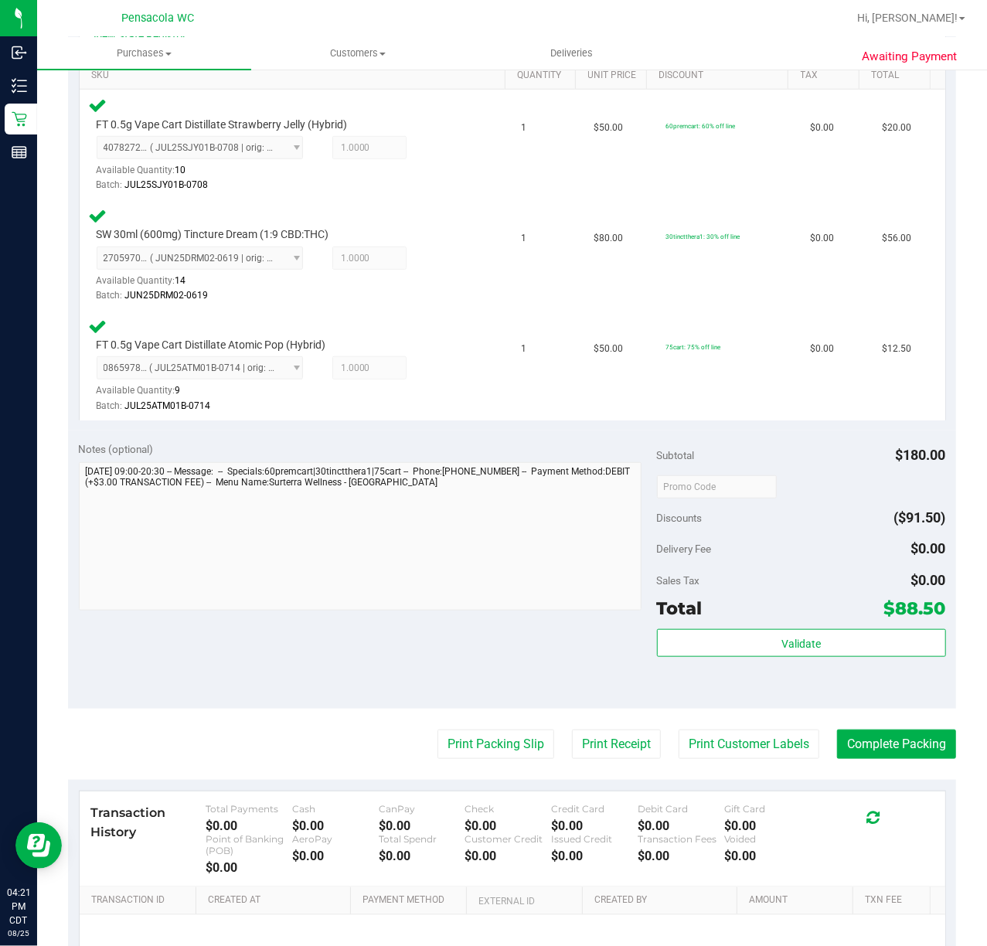
scroll to position [572, 0]
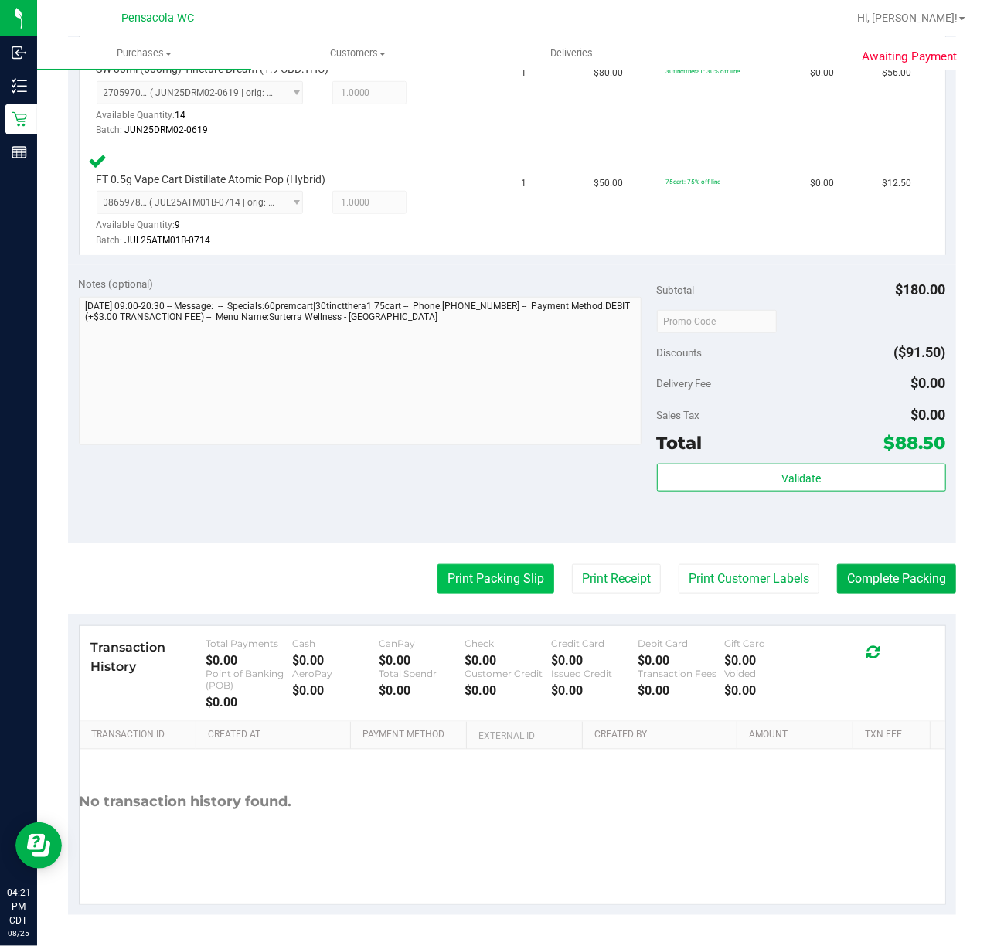
click at [484, 575] on button "Print Packing Slip" at bounding box center [495, 578] width 117 height 29
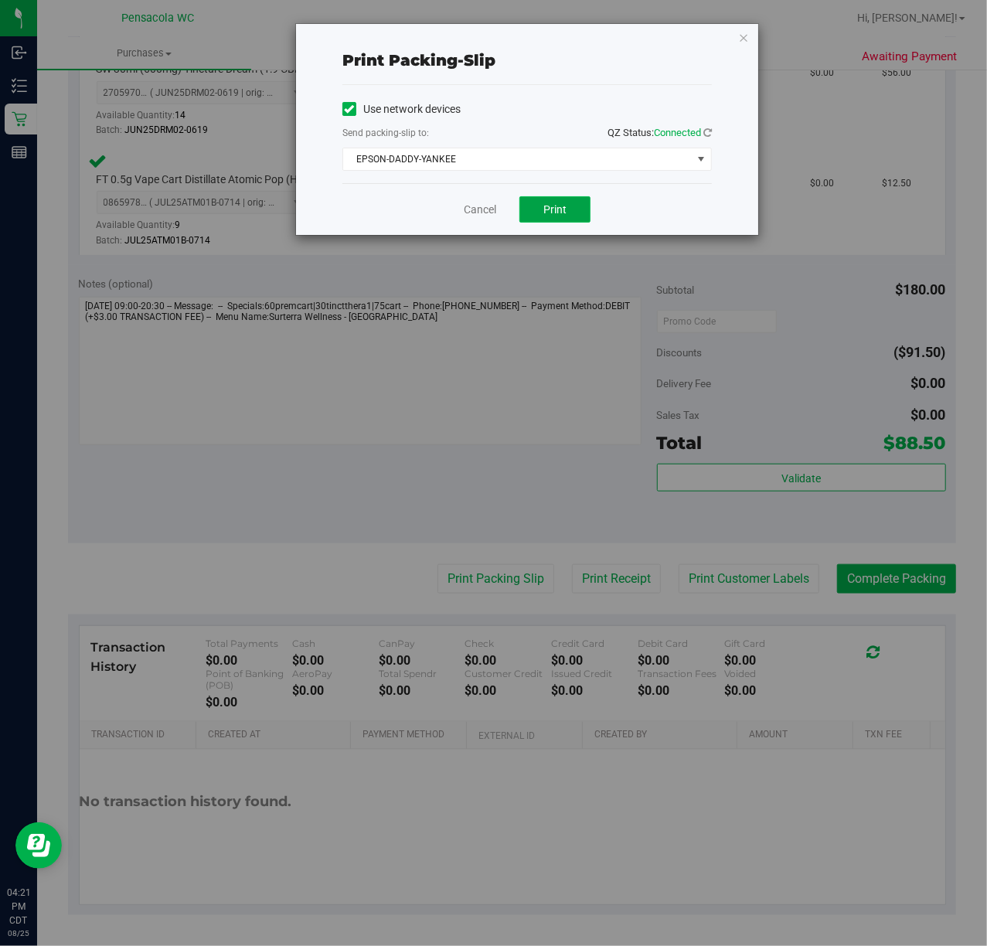
click at [555, 207] on span "Print" at bounding box center [554, 209] width 23 height 12
click at [740, 37] on icon "button" at bounding box center [743, 37] width 11 height 19
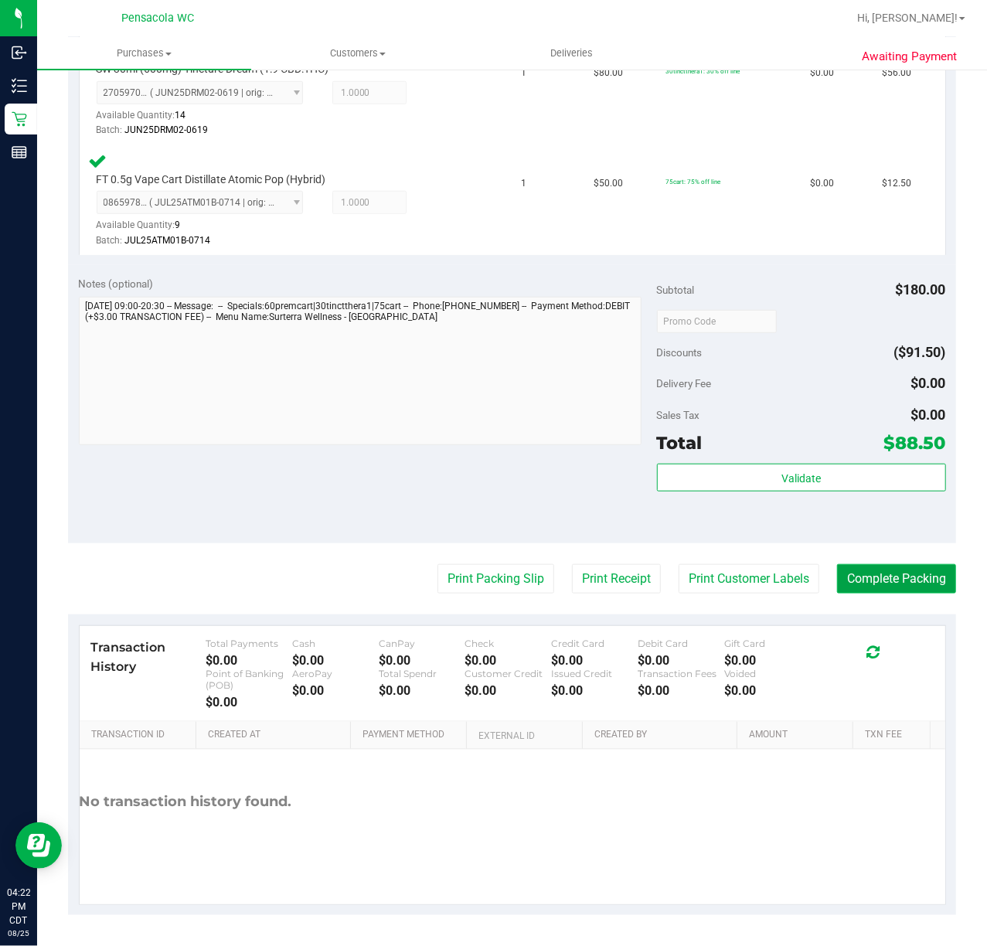
click at [900, 581] on button "Complete Packing" at bounding box center [896, 578] width 119 height 29
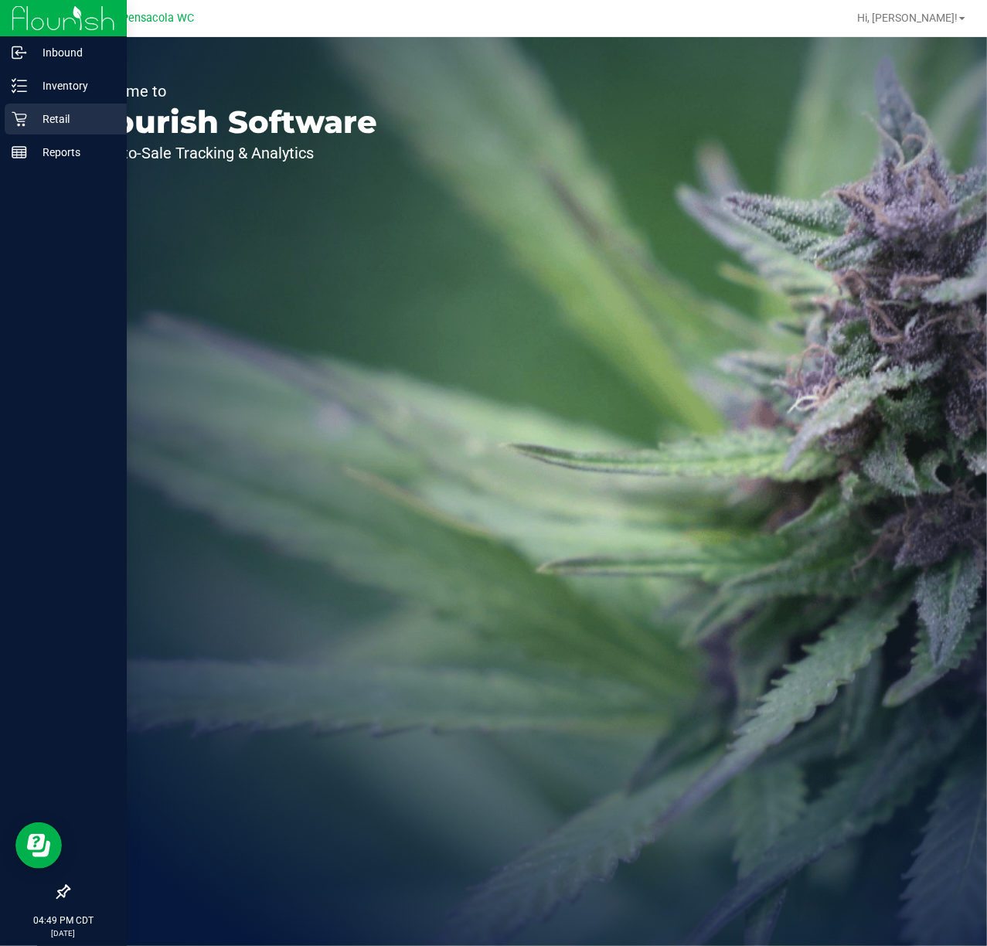
click at [29, 121] on p "Retail" at bounding box center [73, 119] width 93 height 19
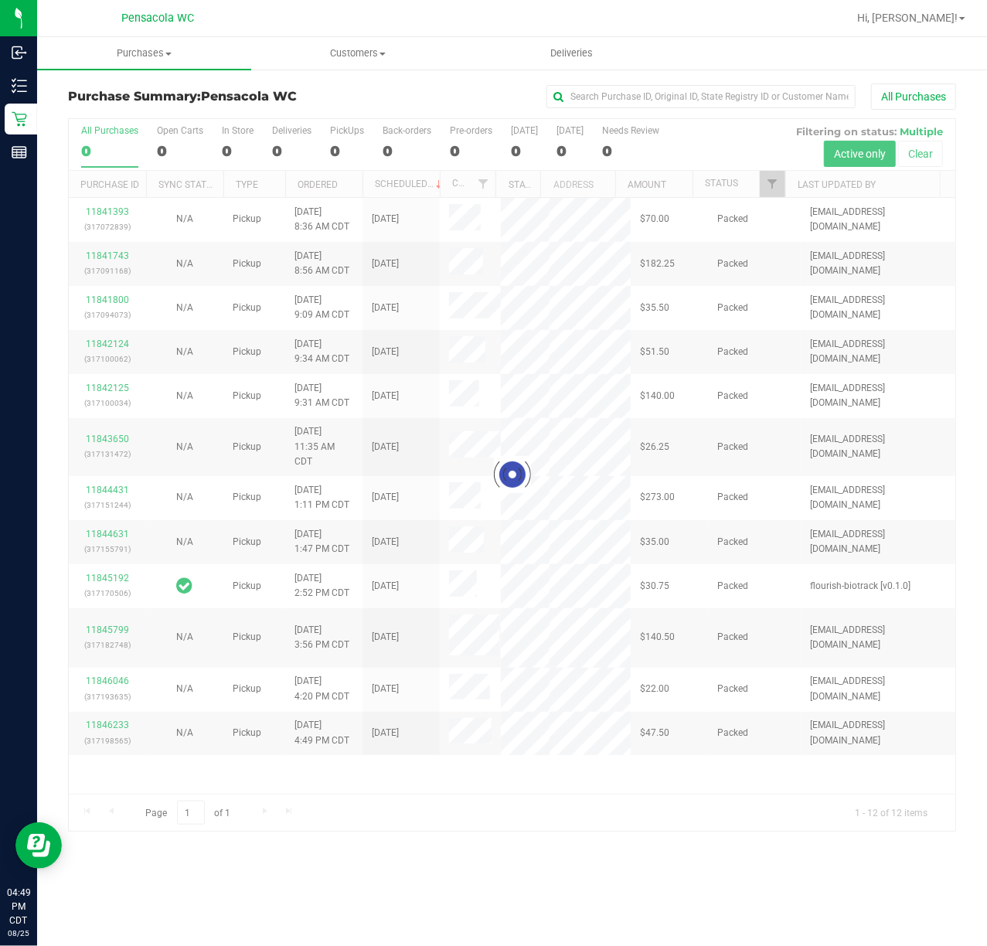
click at [771, 186] on div at bounding box center [512, 475] width 887 height 712
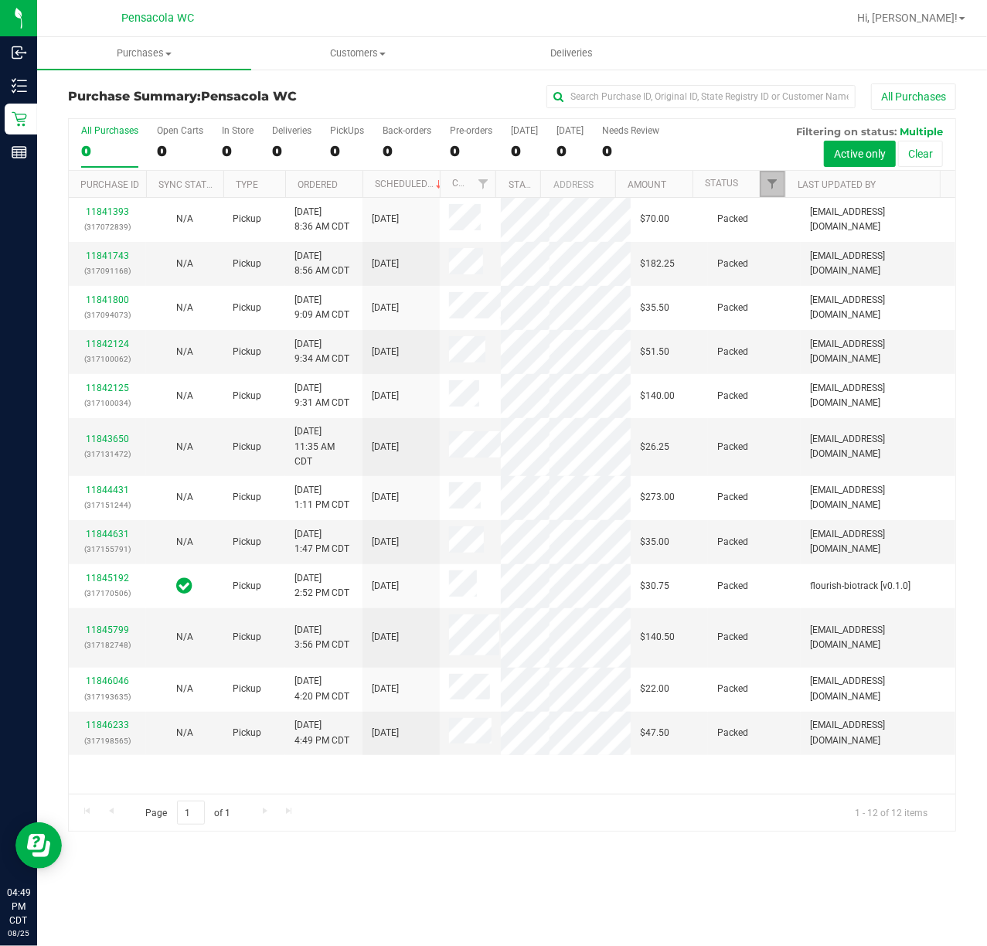
click at [771, 186] on span "Filter" at bounding box center [772, 184] width 12 height 12
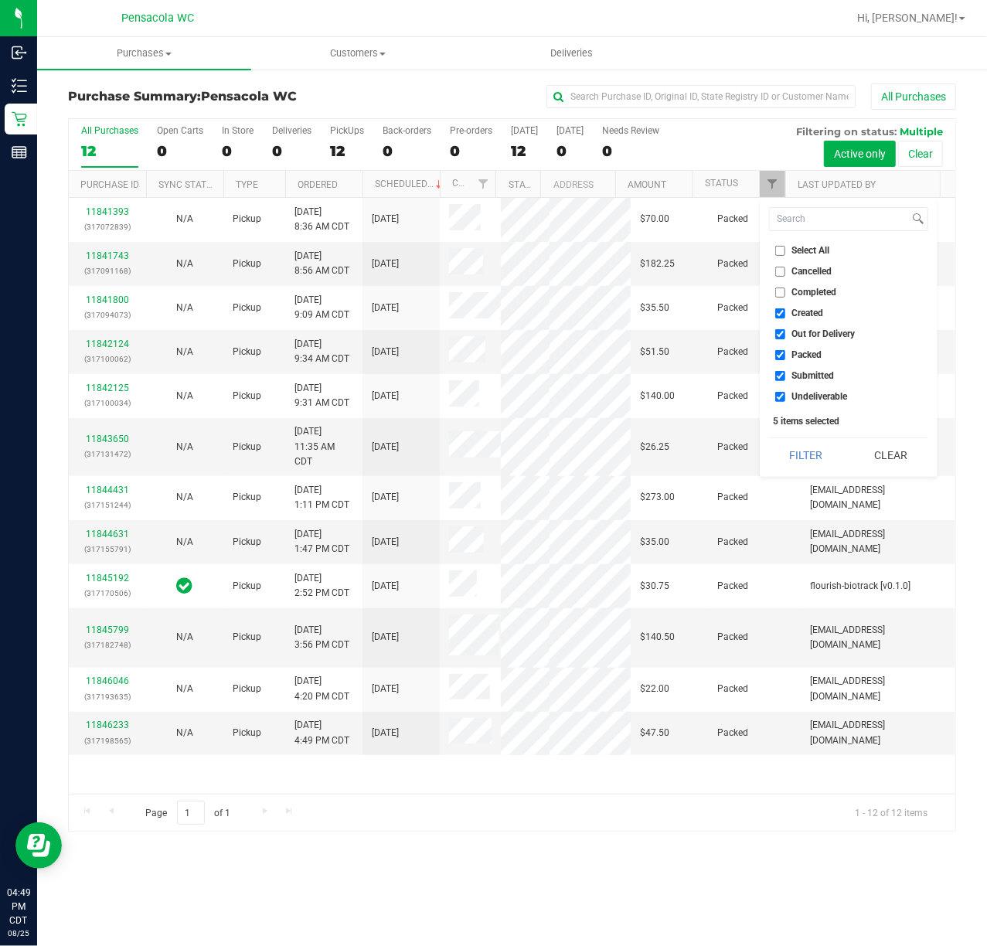
click at [775, 255] on input "Select All" at bounding box center [780, 251] width 10 height 10
checkbox input "true"
click at [775, 255] on input "Select All" at bounding box center [780, 251] width 10 height 10
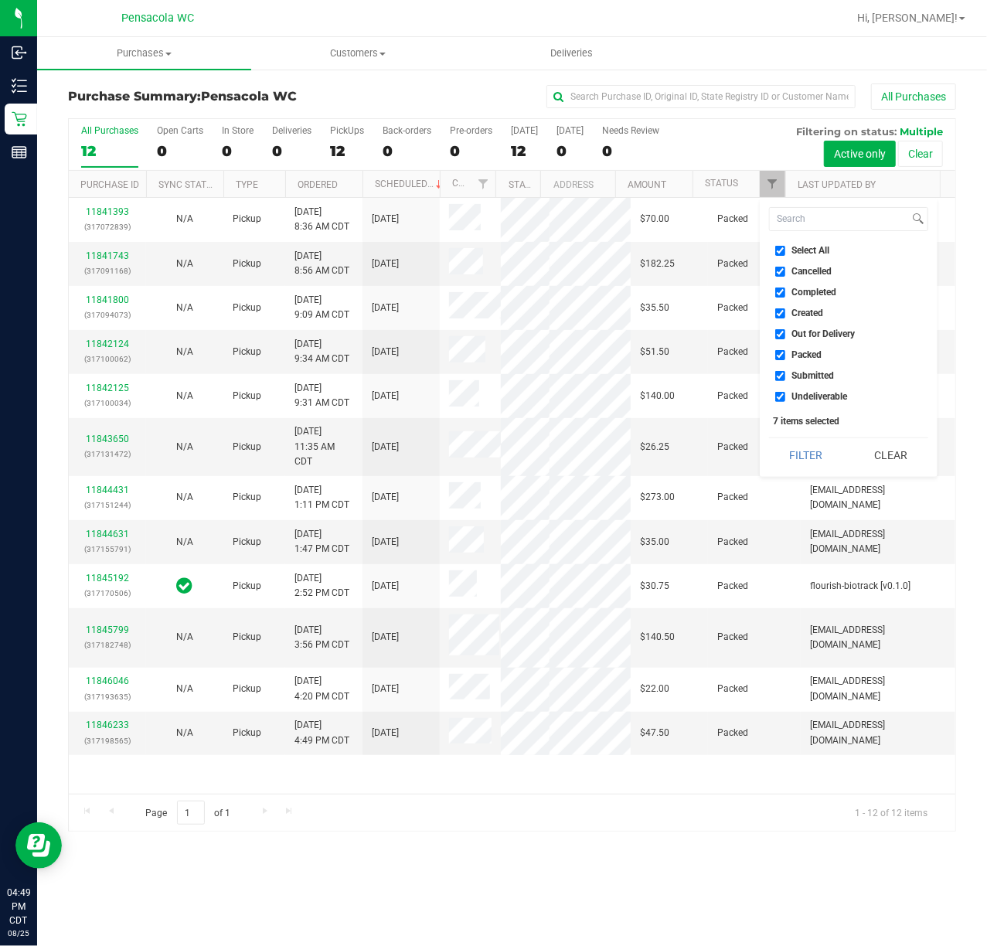
checkbox input "false"
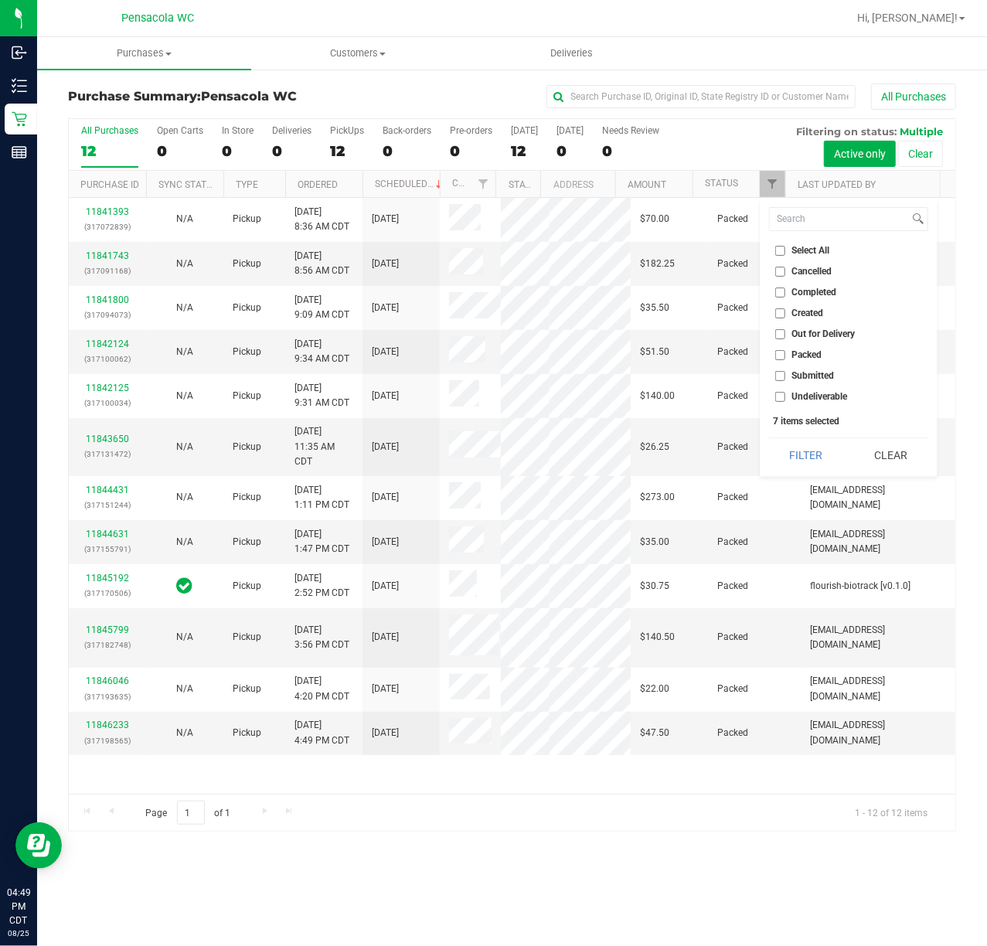
checkbox input "false"
click at [777, 375] on input "Submitted" at bounding box center [780, 376] width 10 height 10
checkbox input "true"
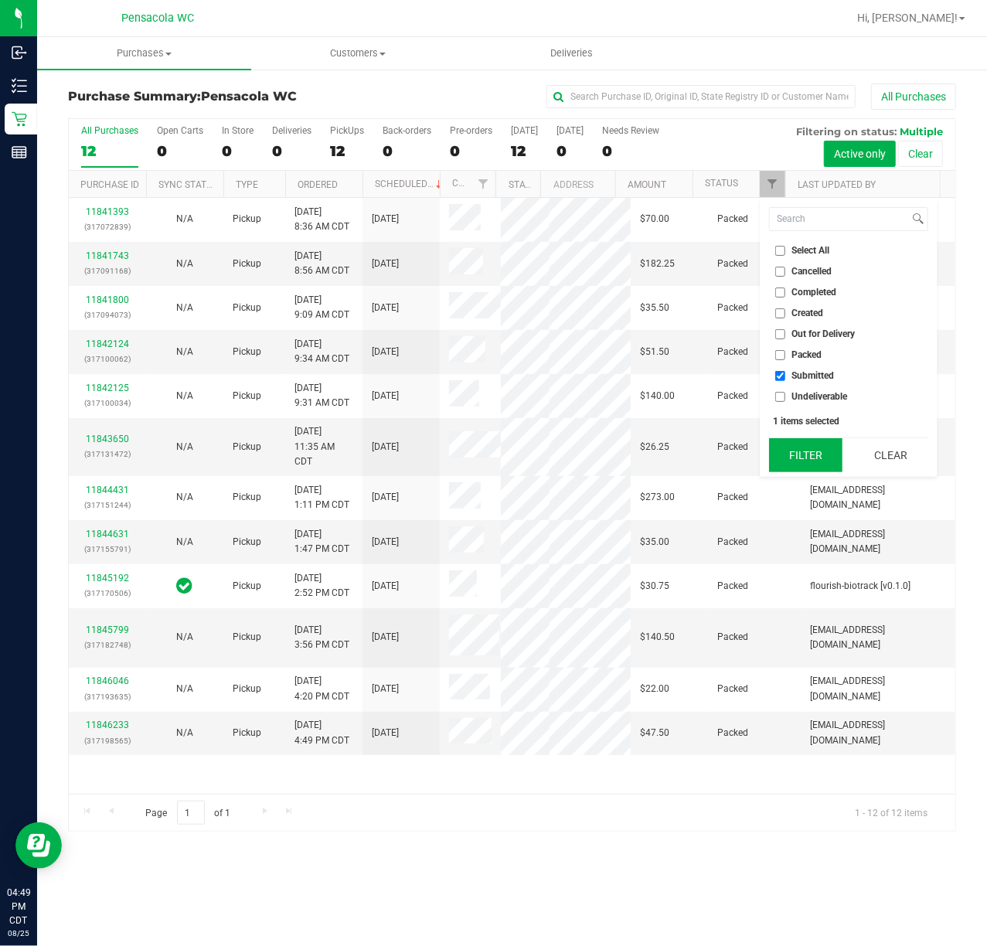
click at [796, 453] on button "Filter" at bounding box center [806, 455] width 74 height 34
